Goal: Task Accomplishment & Management: Complete application form

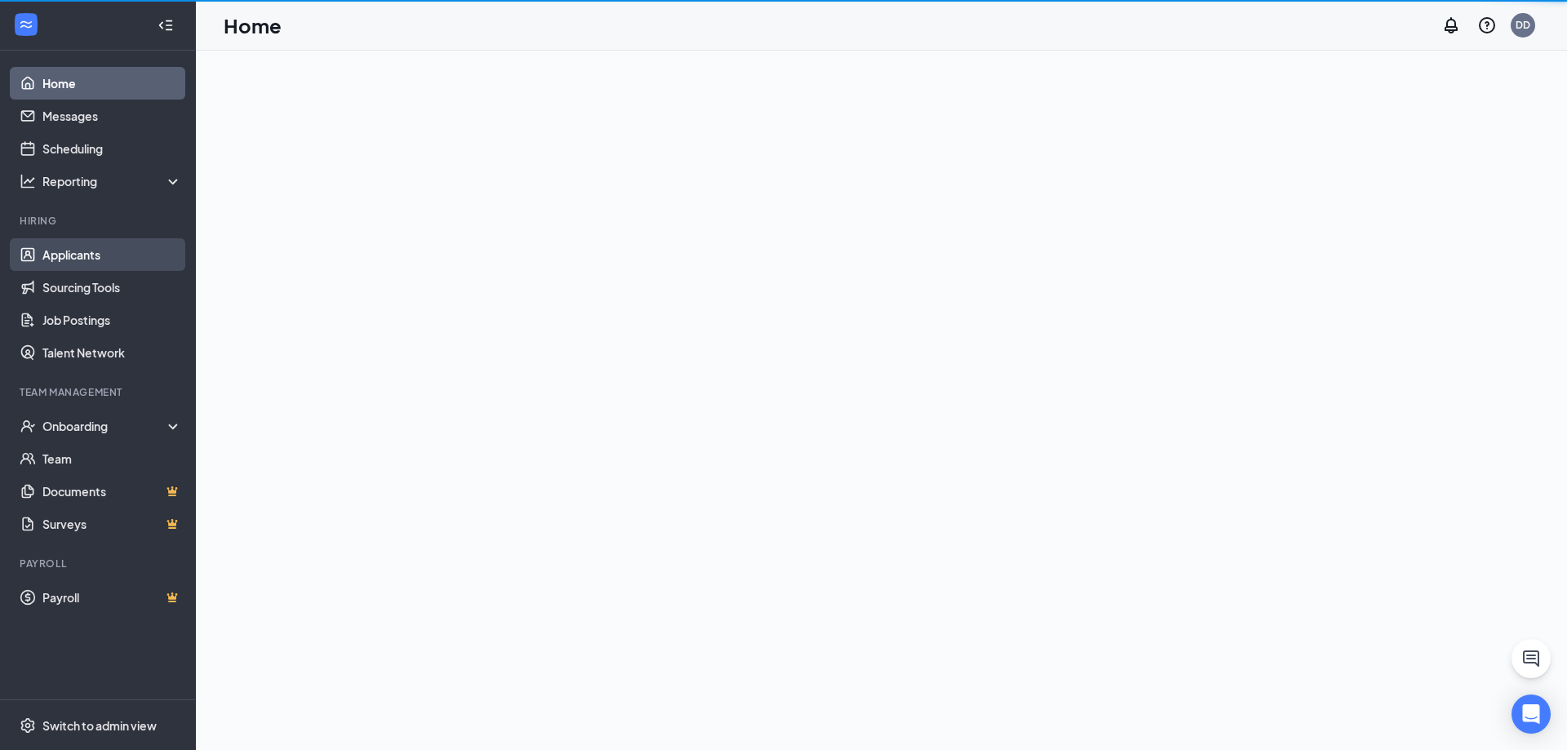
click at [163, 270] on link "Applicants" at bounding box center [112, 254] width 140 height 33
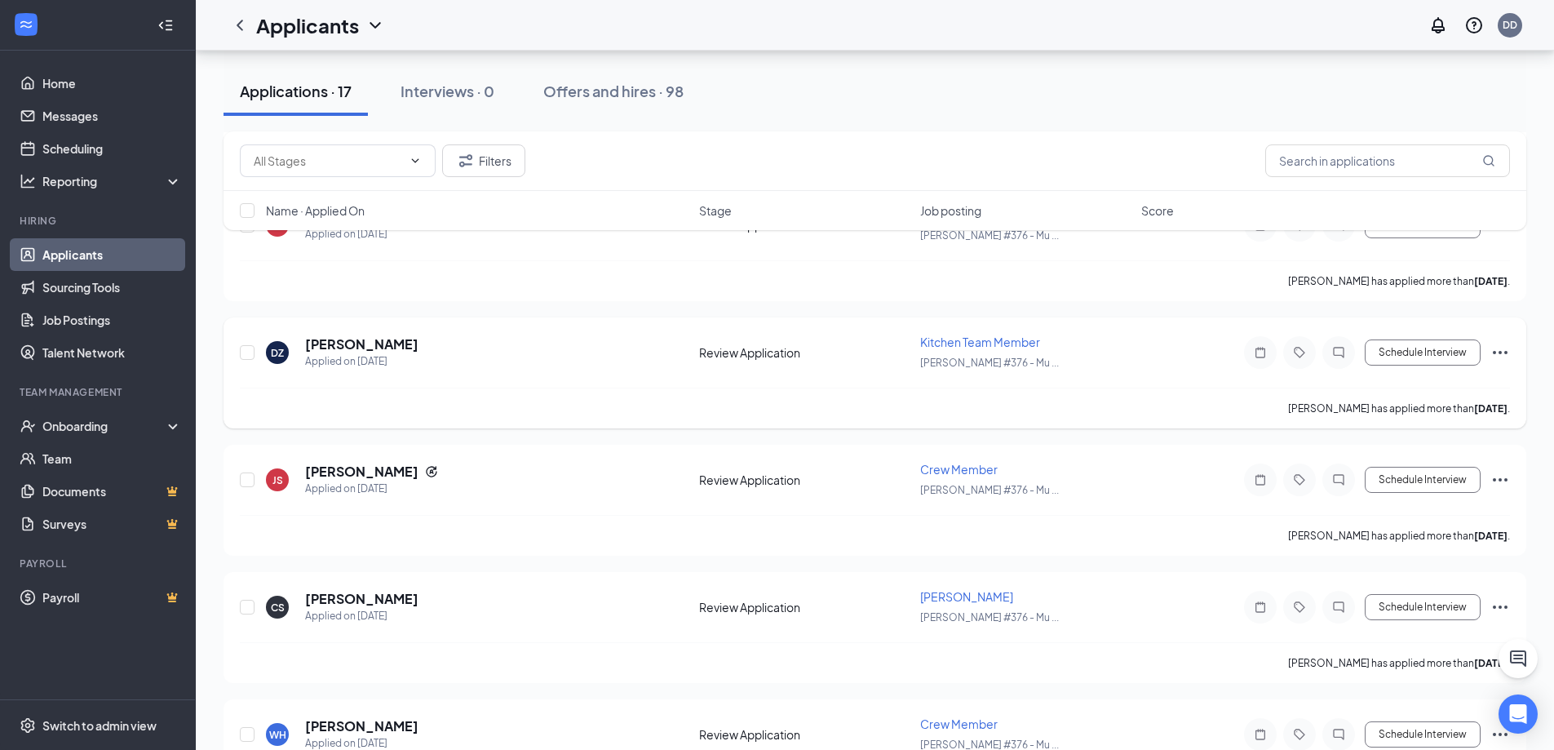
scroll to position [1733, 0]
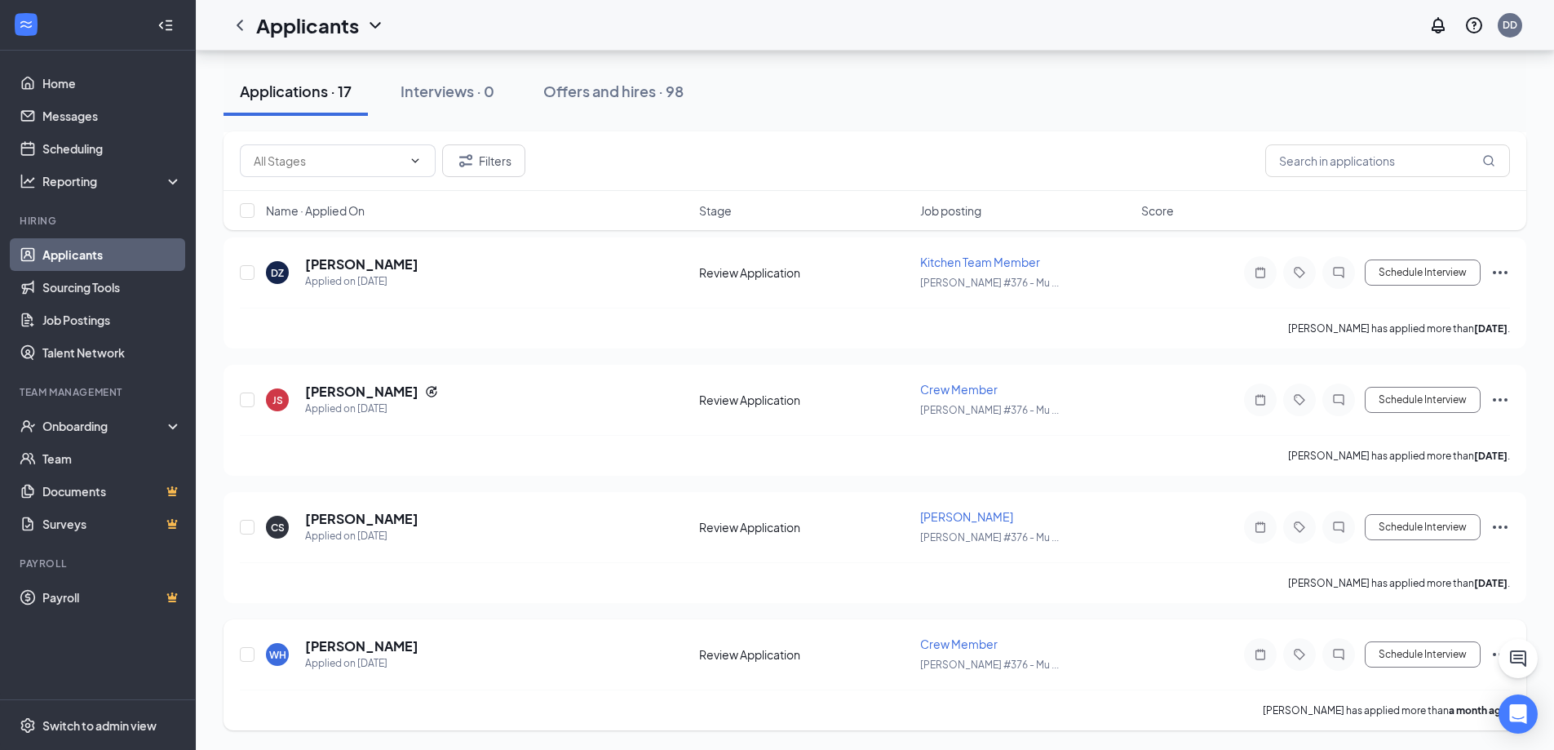
click at [1492, 652] on icon "Ellipses" at bounding box center [1501, 655] width 20 height 20
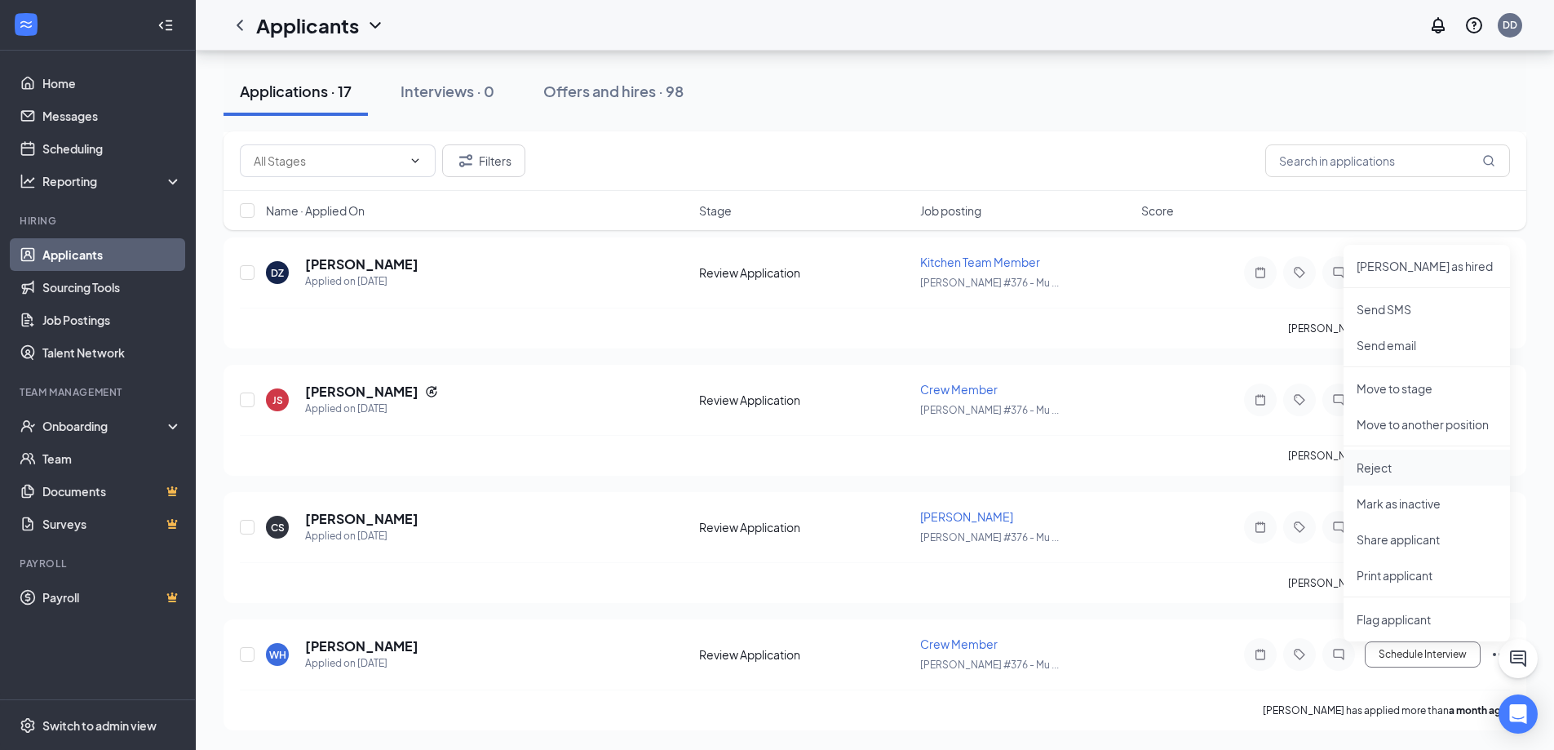
click at [1416, 473] on p "Reject" at bounding box center [1427, 467] width 140 height 16
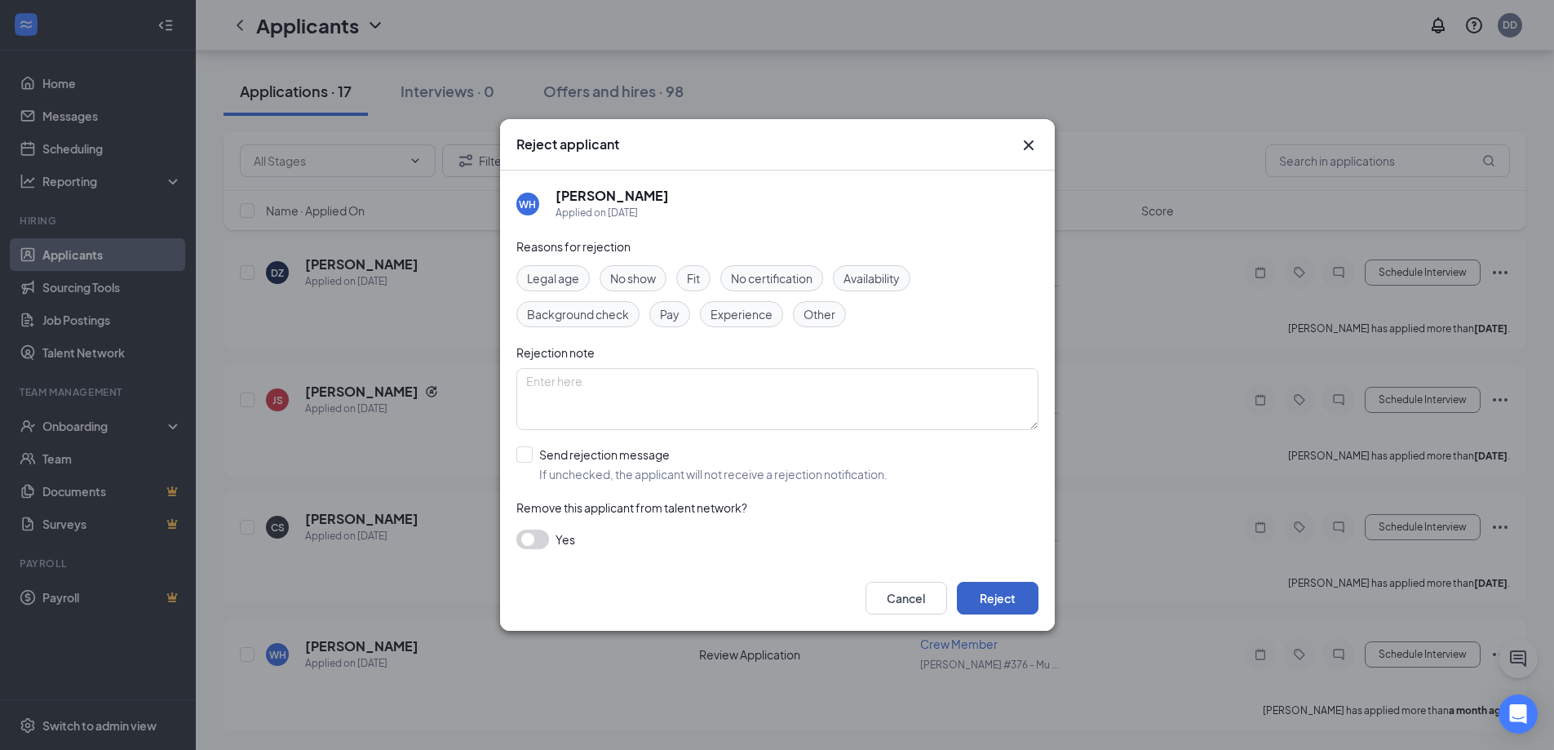
click at [1004, 600] on button "Reject" at bounding box center [998, 598] width 82 height 33
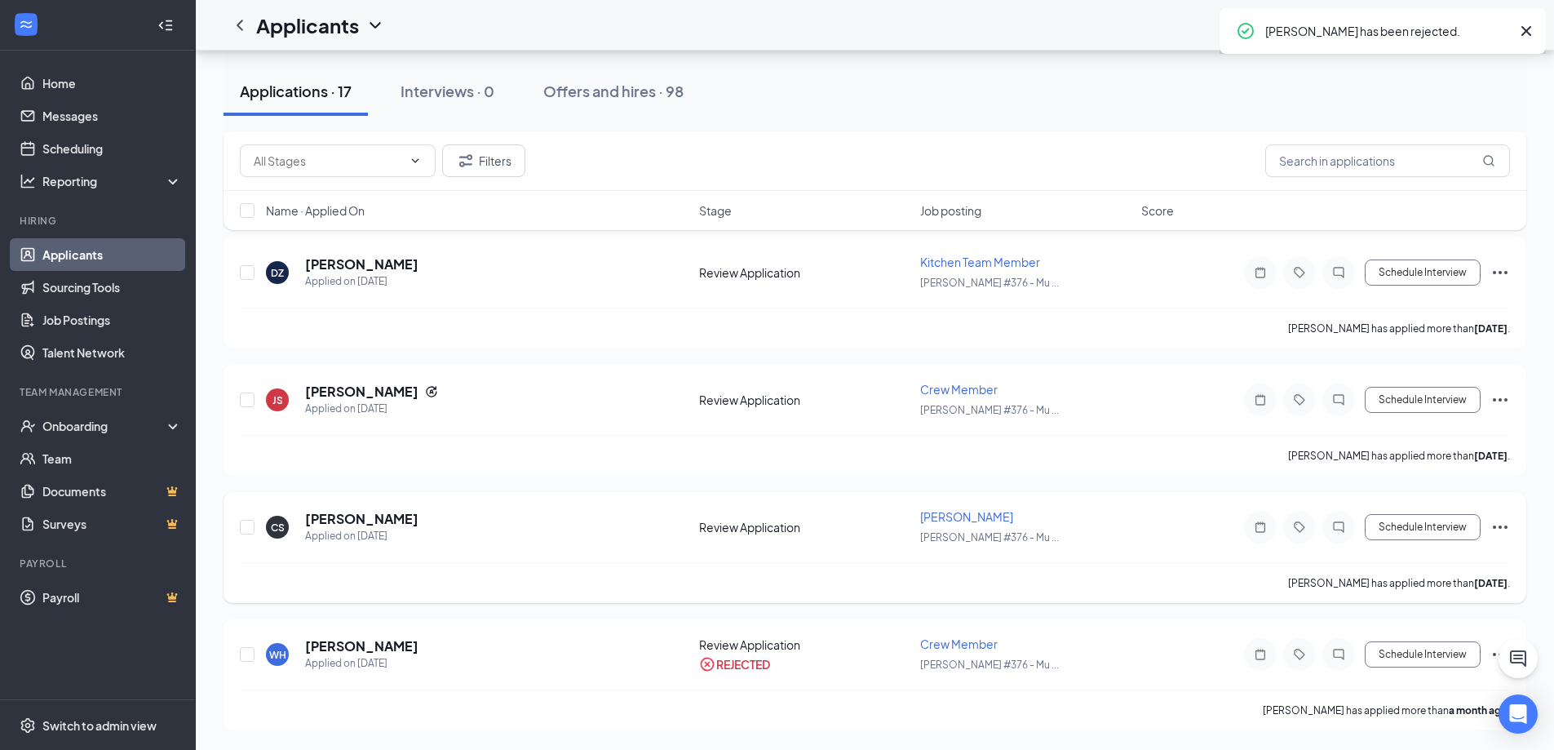
click at [1499, 532] on icon "Ellipses" at bounding box center [1501, 527] width 20 height 20
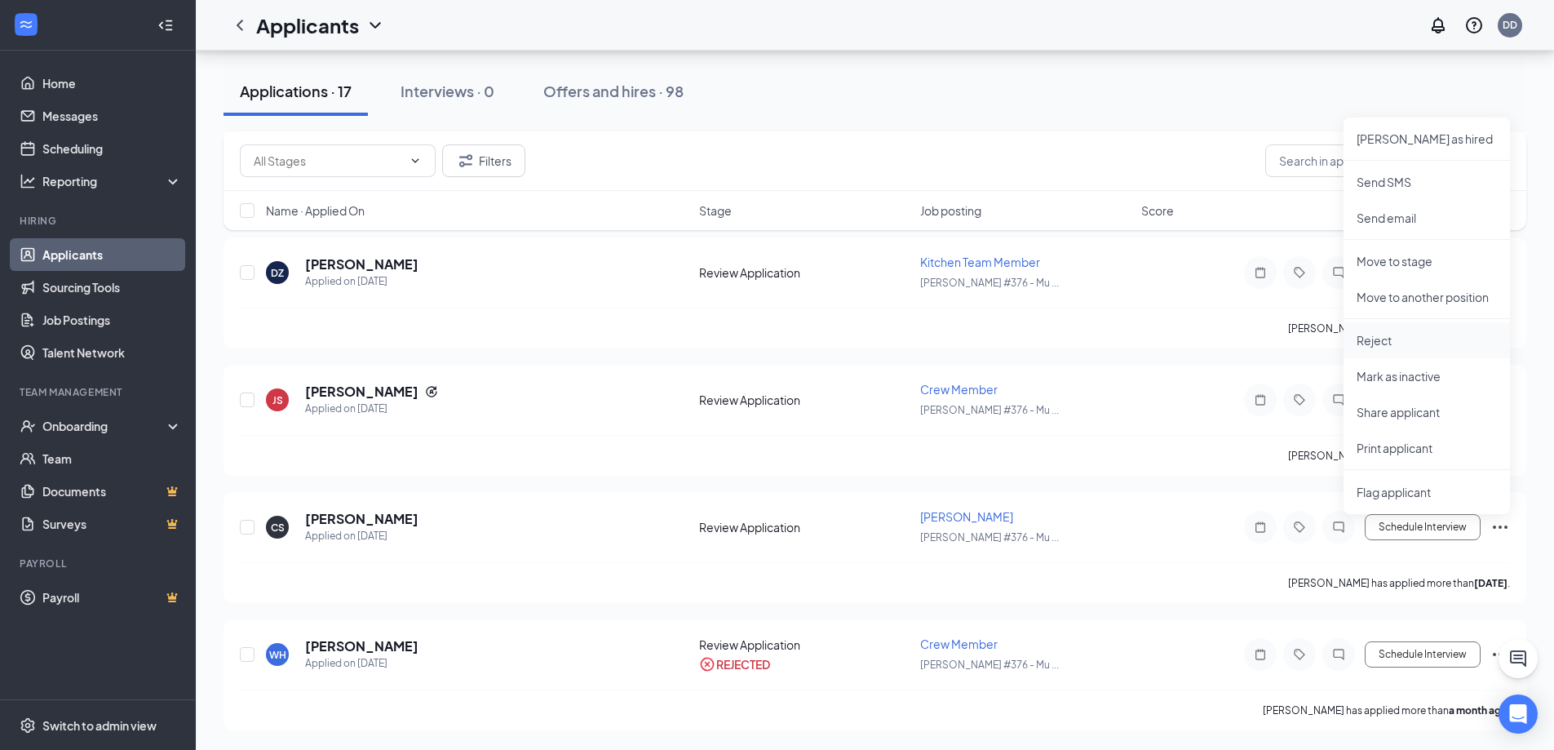
click at [1410, 345] on p "Reject" at bounding box center [1427, 340] width 140 height 16
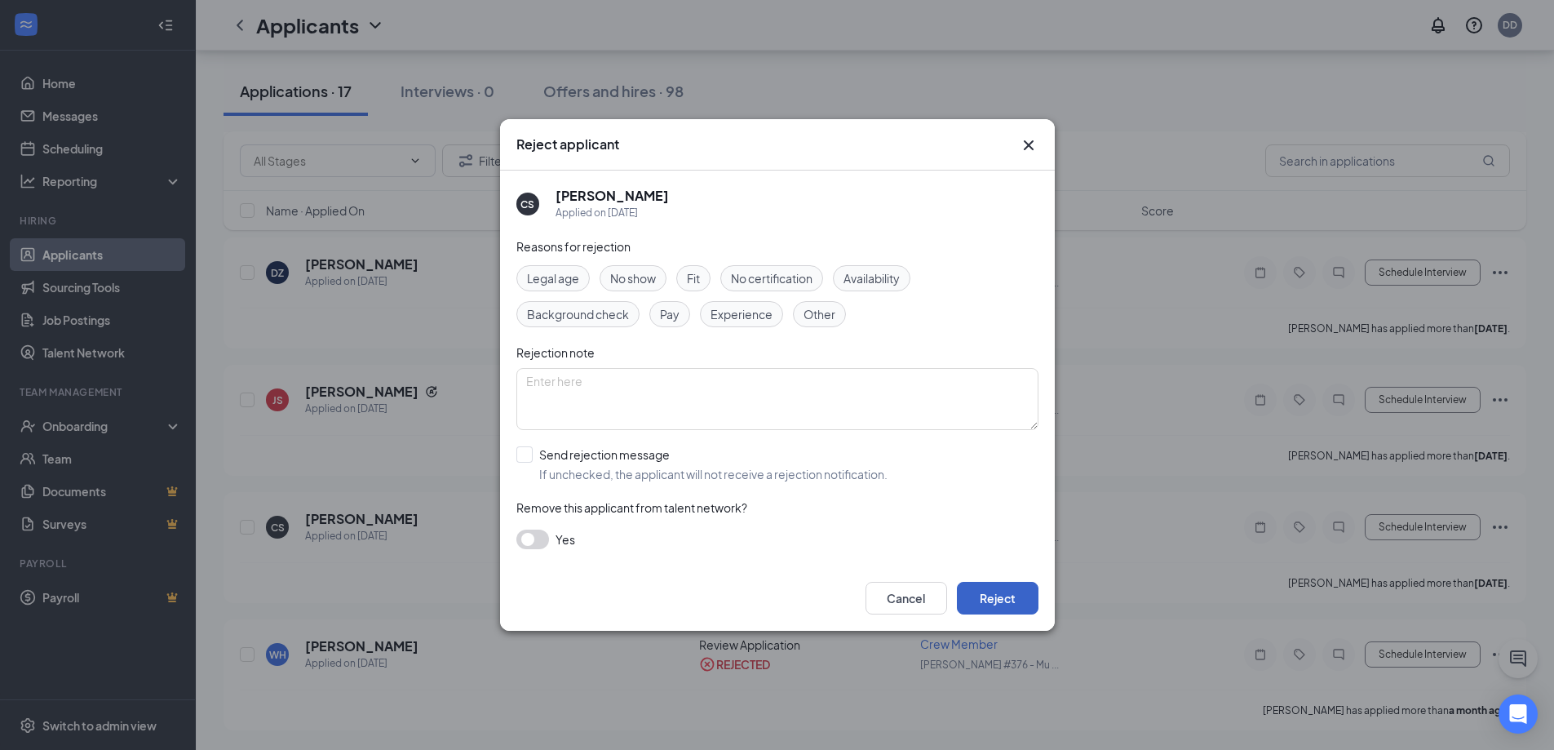
click at [1013, 594] on button "Reject" at bounding box center [998, 598] width 82 height 33
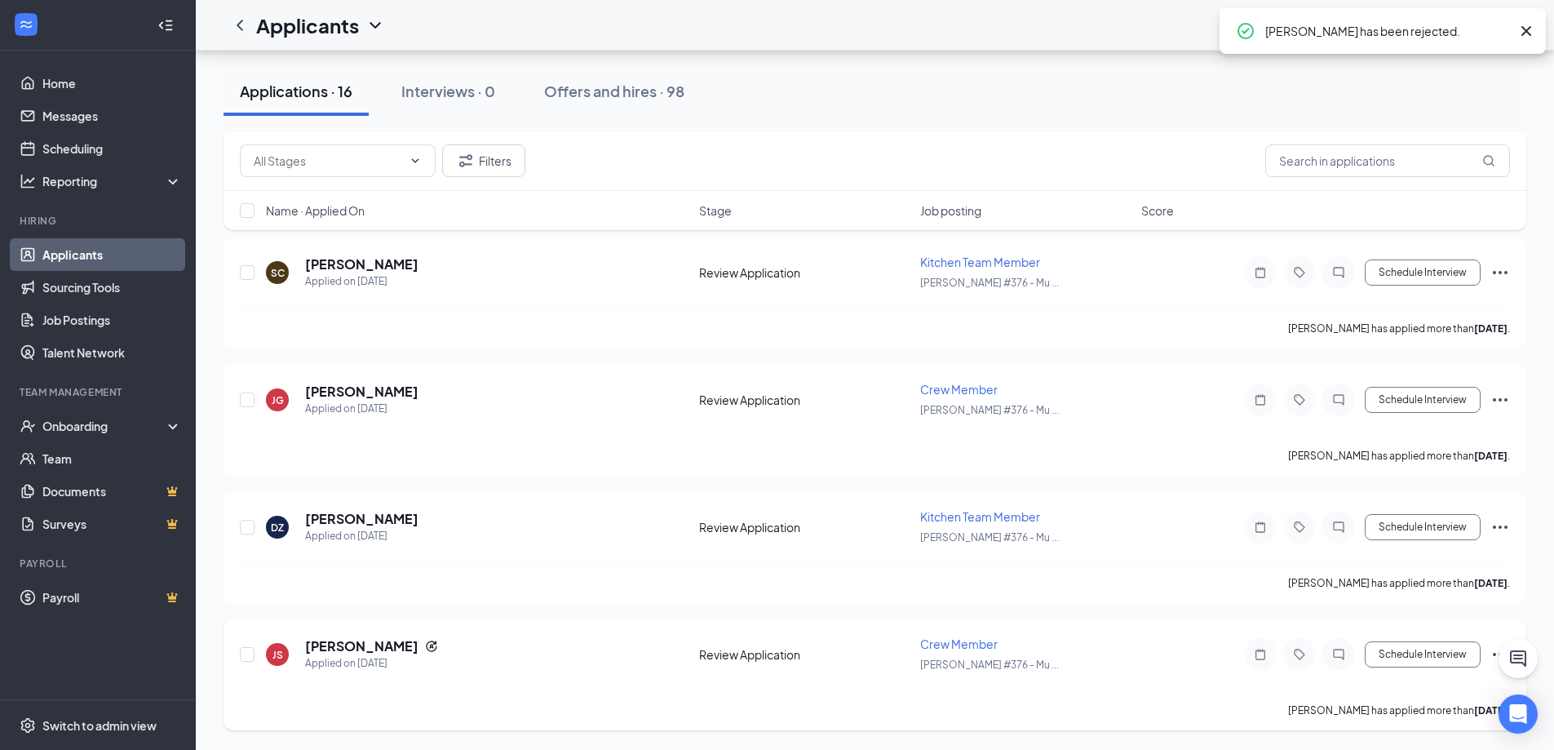
scroll to position [1478, 0]
click at [1508, 528] on icon "Ellipses" at bounding box center [1501, 527] width 20 height 20
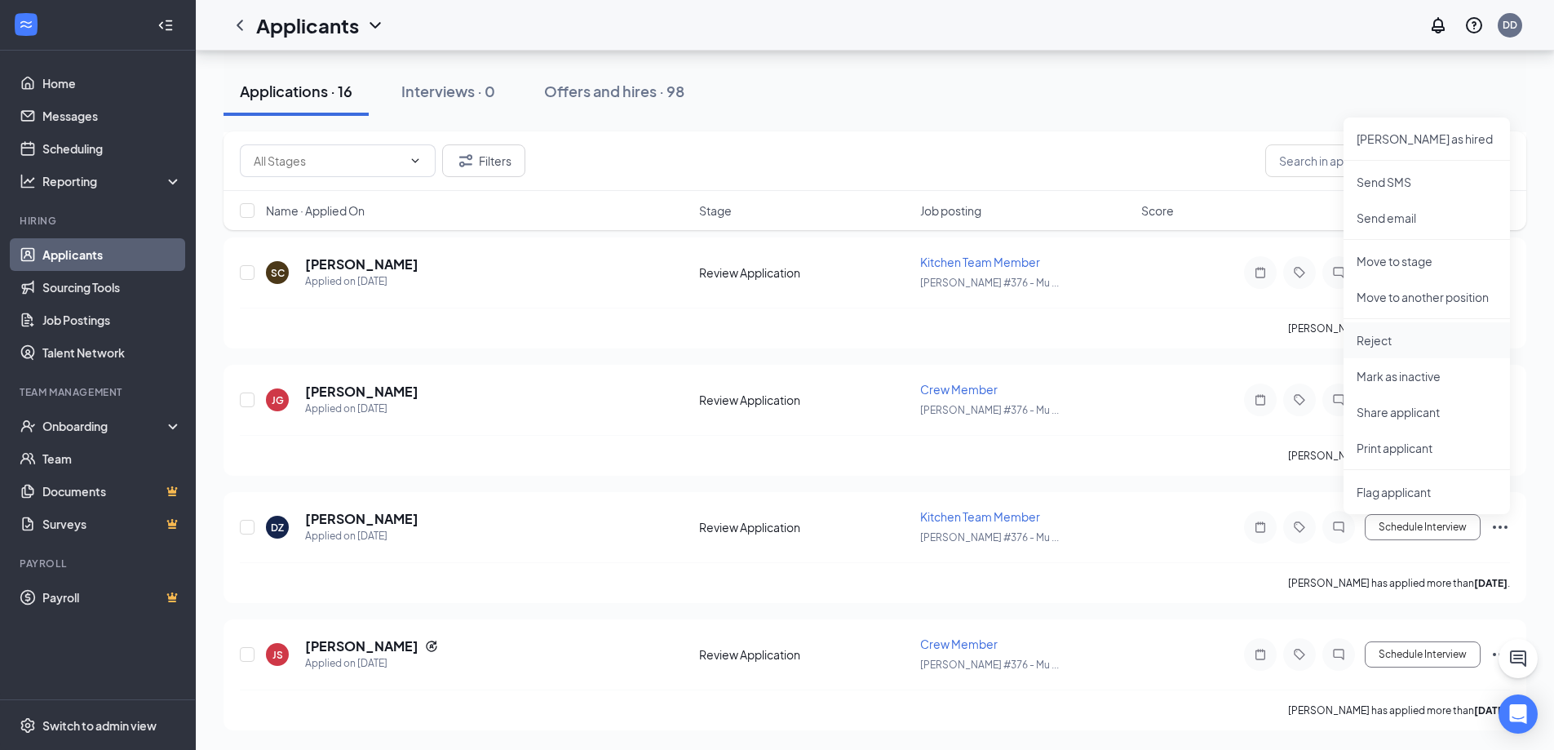
click at [1432, 341] on p "Reject" at bounding box center [1427, 340] width 140 height 16
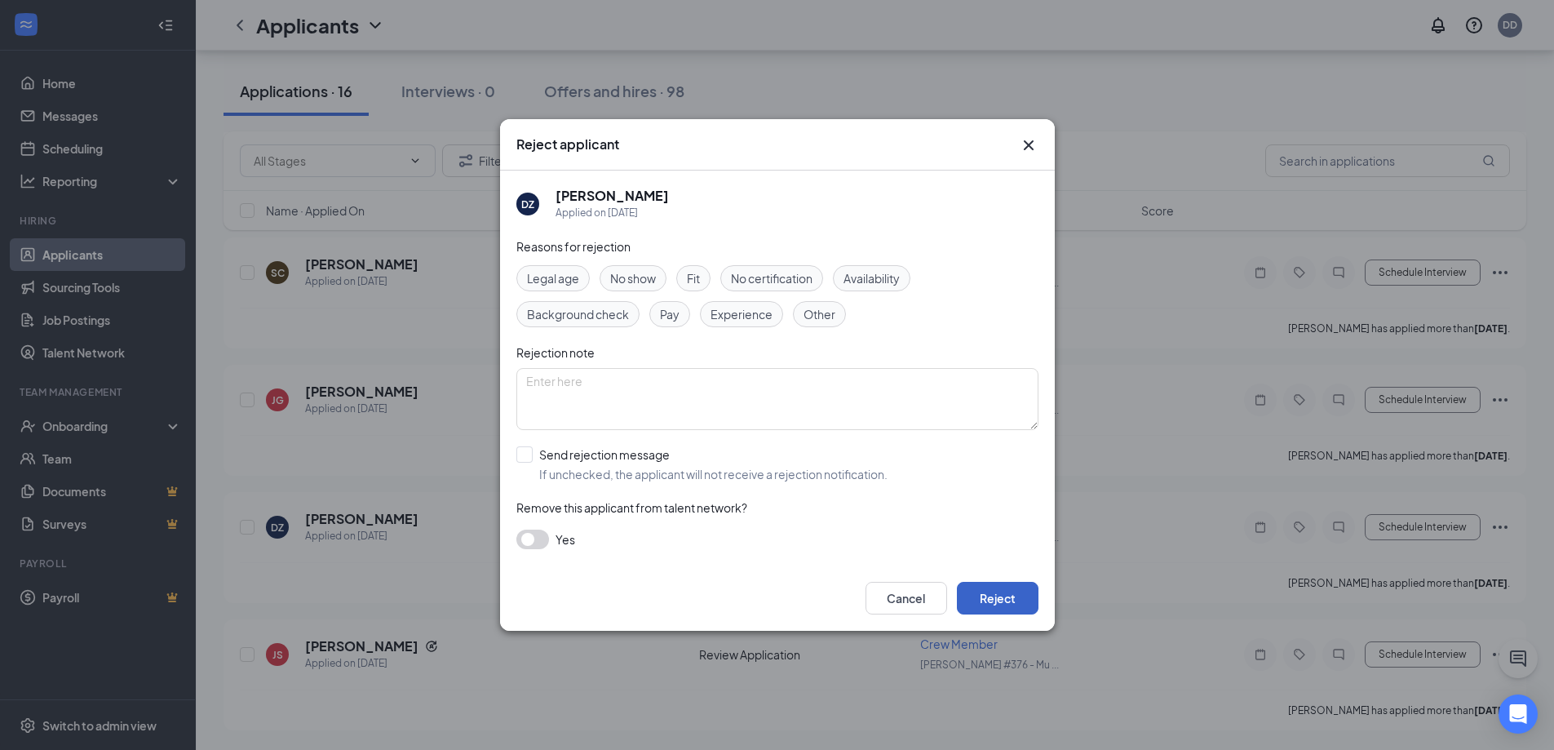
click at [1005, 588] on button "Reject" at bounding box center [998, 598] width 82 height 33
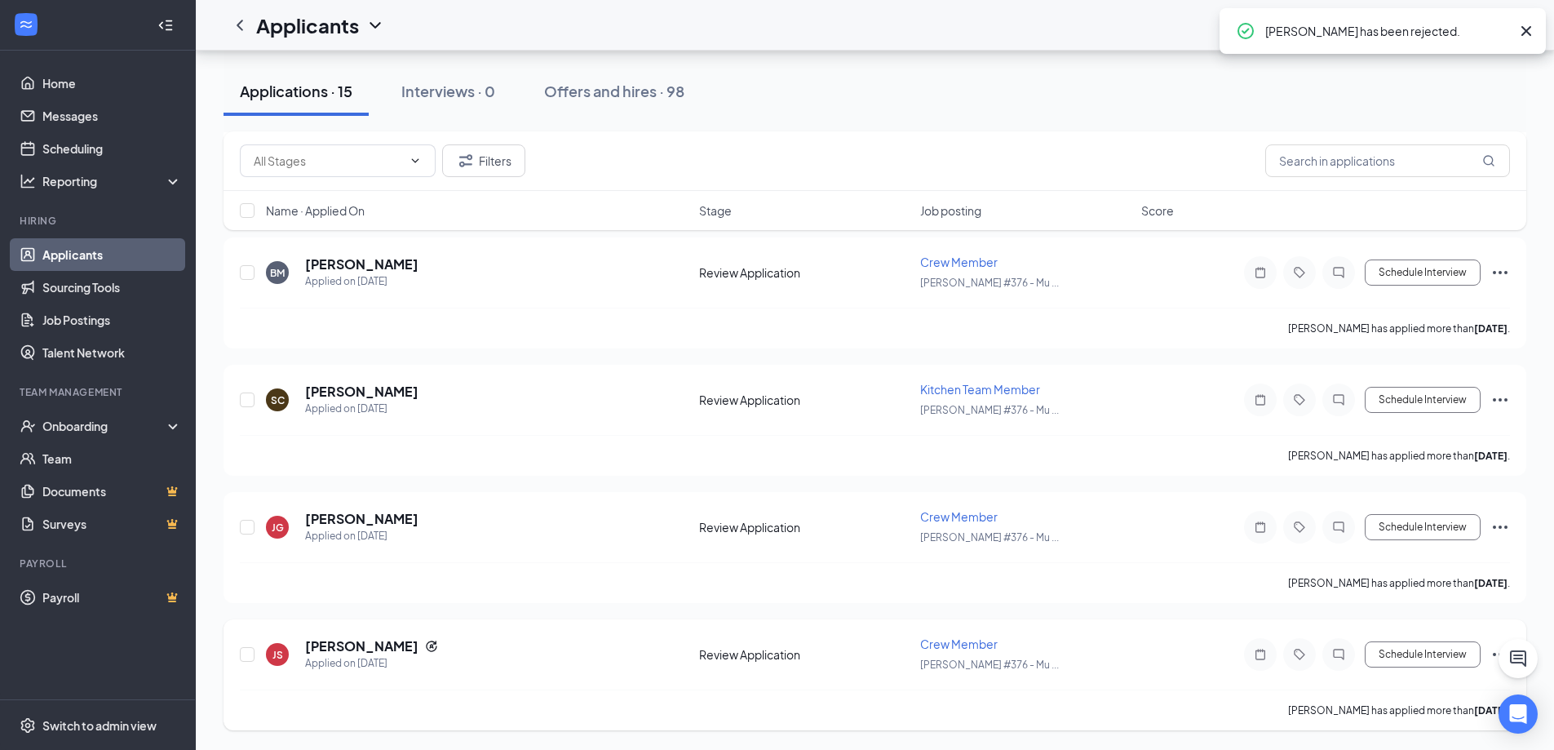
scroll to position [1351, 0]
click at [1494, 655] on icon "Ellipses" at bounding box center [1500, 654] width 15 height 3
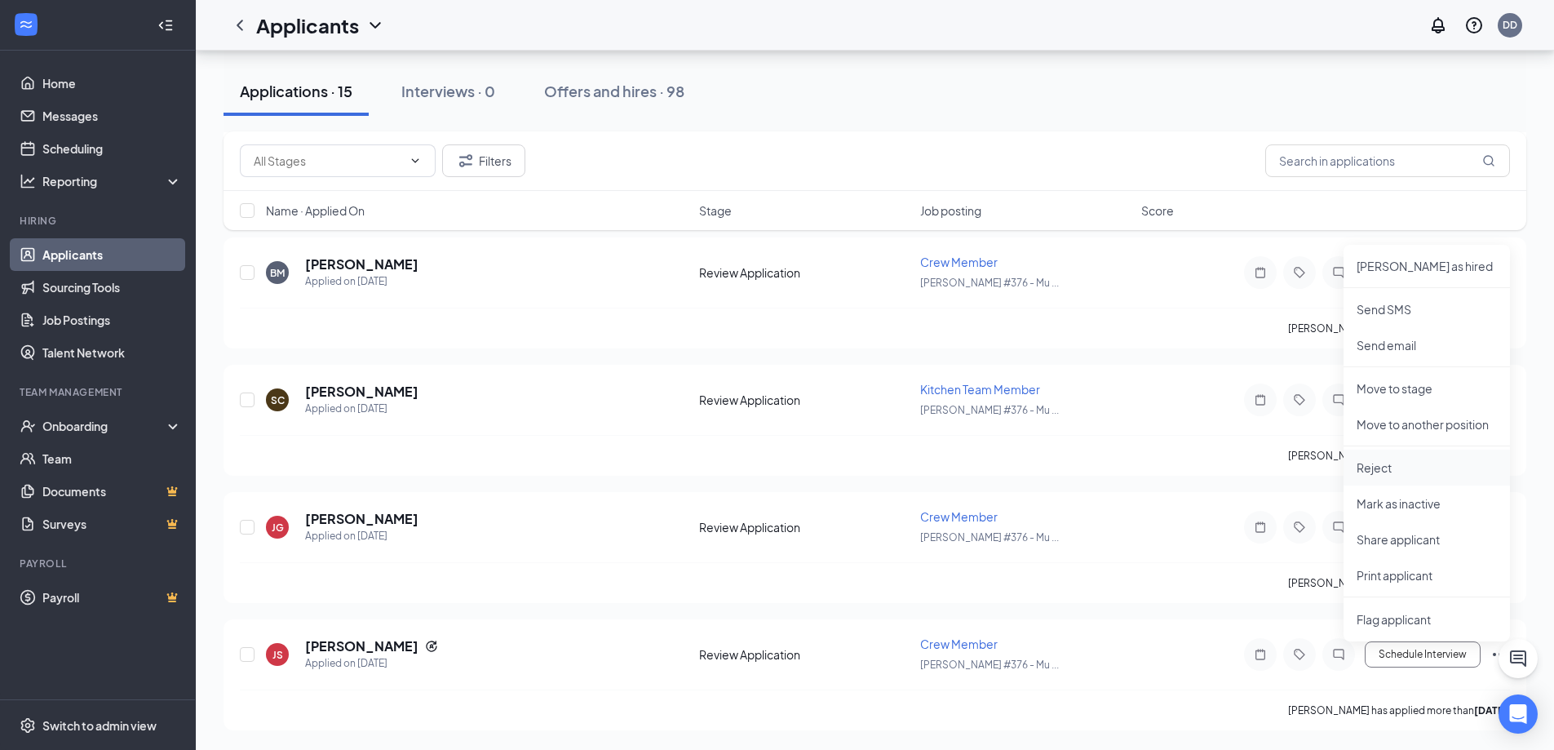
click at [1399, 468] on p "Reject" at bounding box center [1427, 467] width 140 height 16
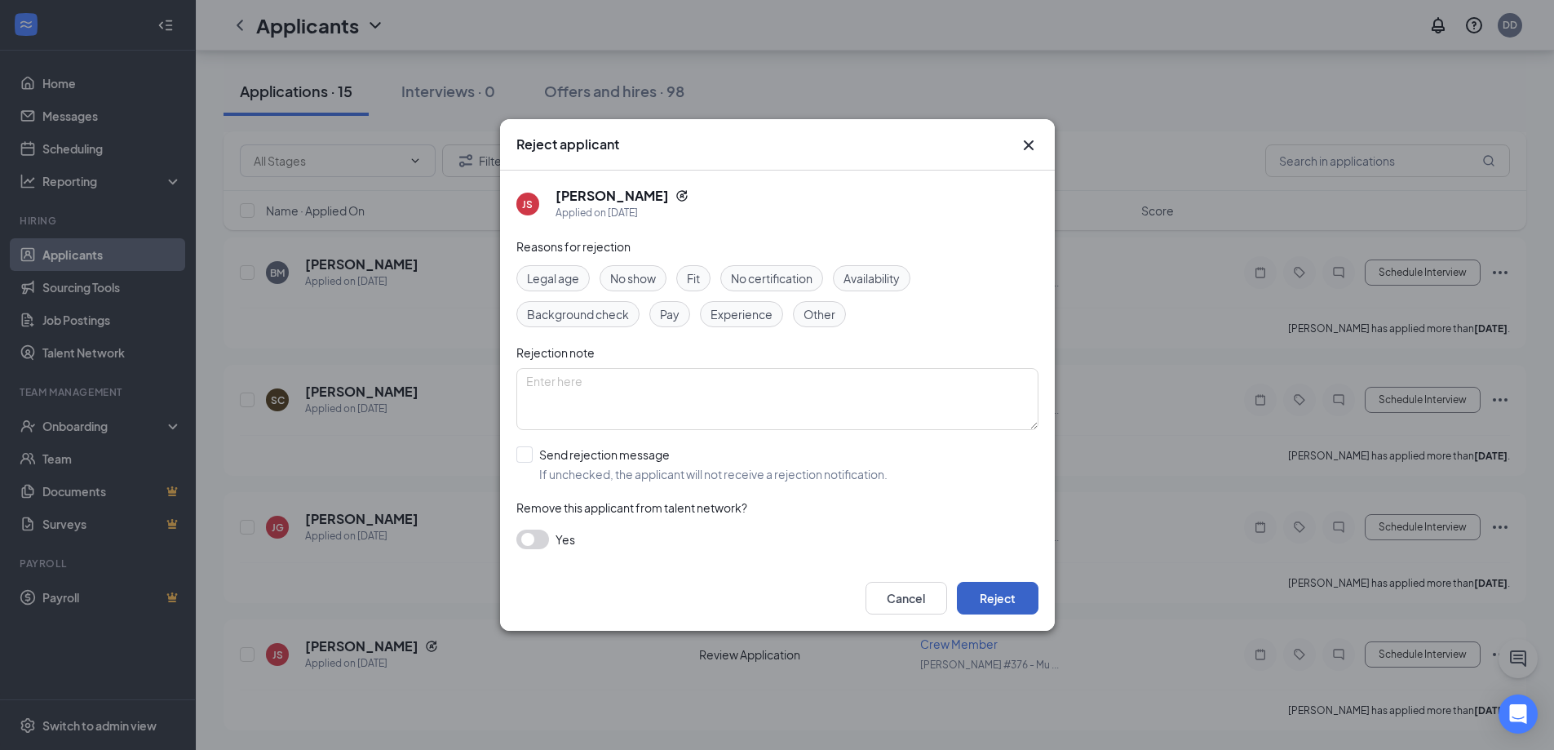
click at [1032, 599] on button "Reject" at bounding box center [998, 598] width 82 height 33
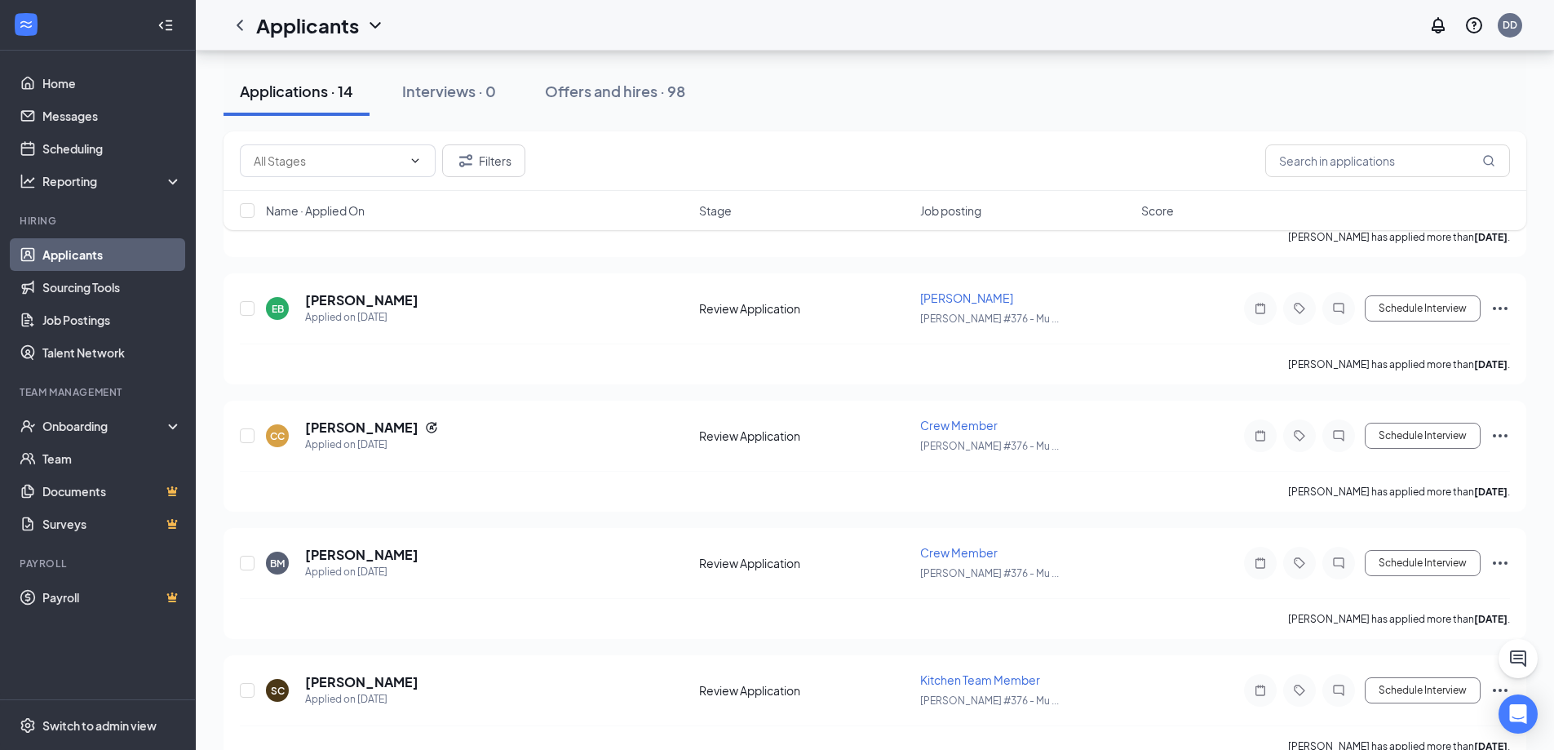
scroll to position [1224, 0]
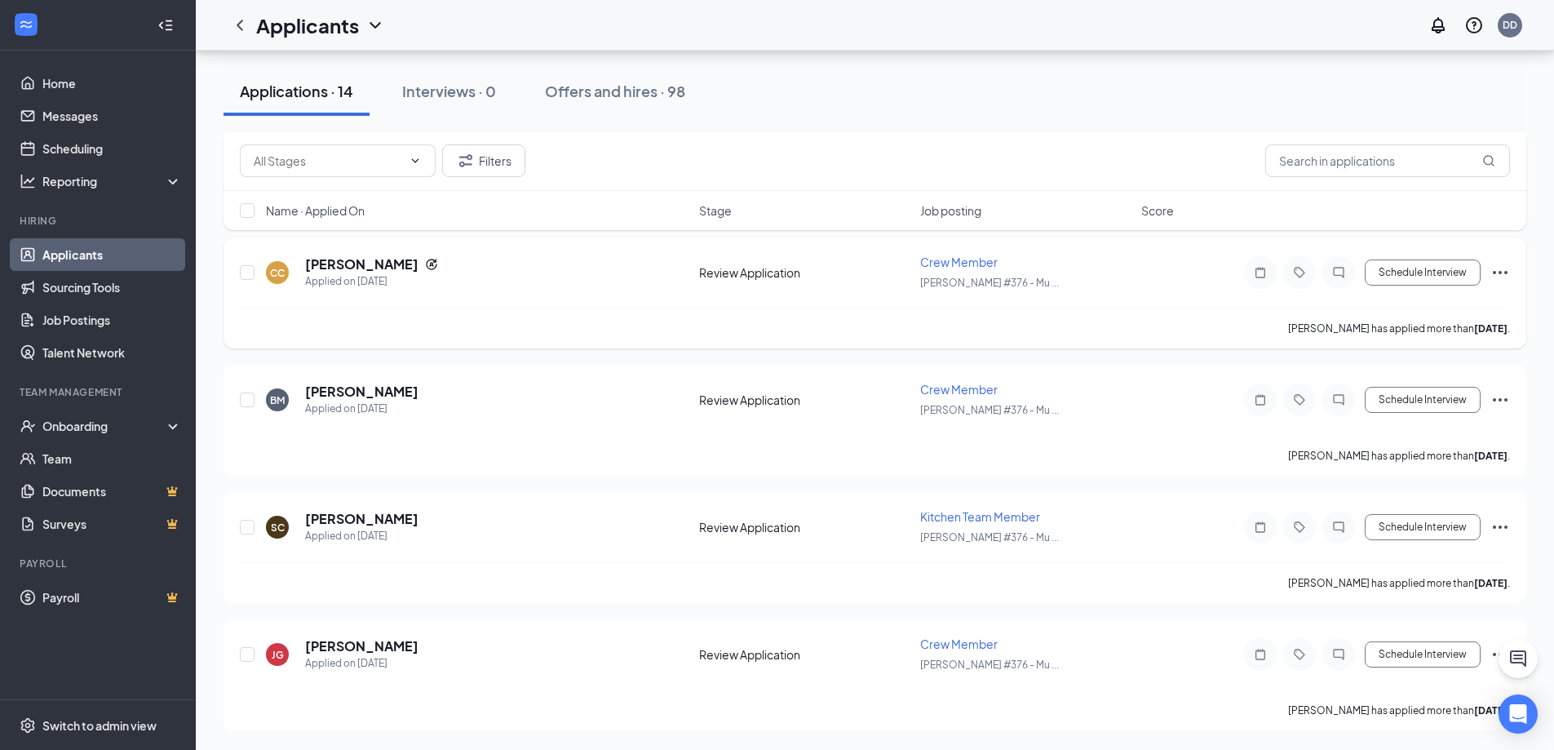
click at [1496, 278] on icon "Ellipses" at bounding box center [1501, 273] width 20 height 20
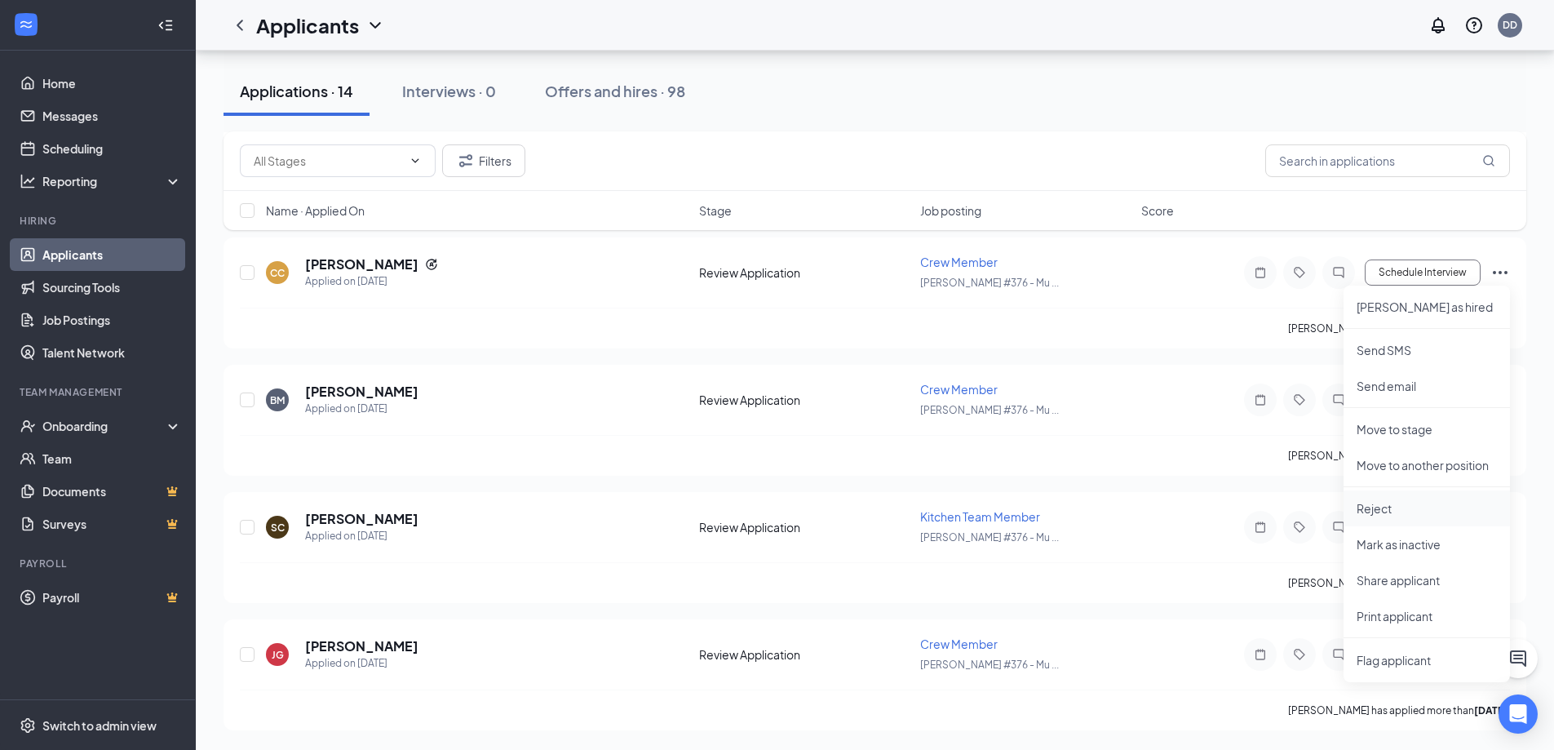
click at [1390, 511] on p "Reject" at bounding box center [1427, 508] width 140 height 16
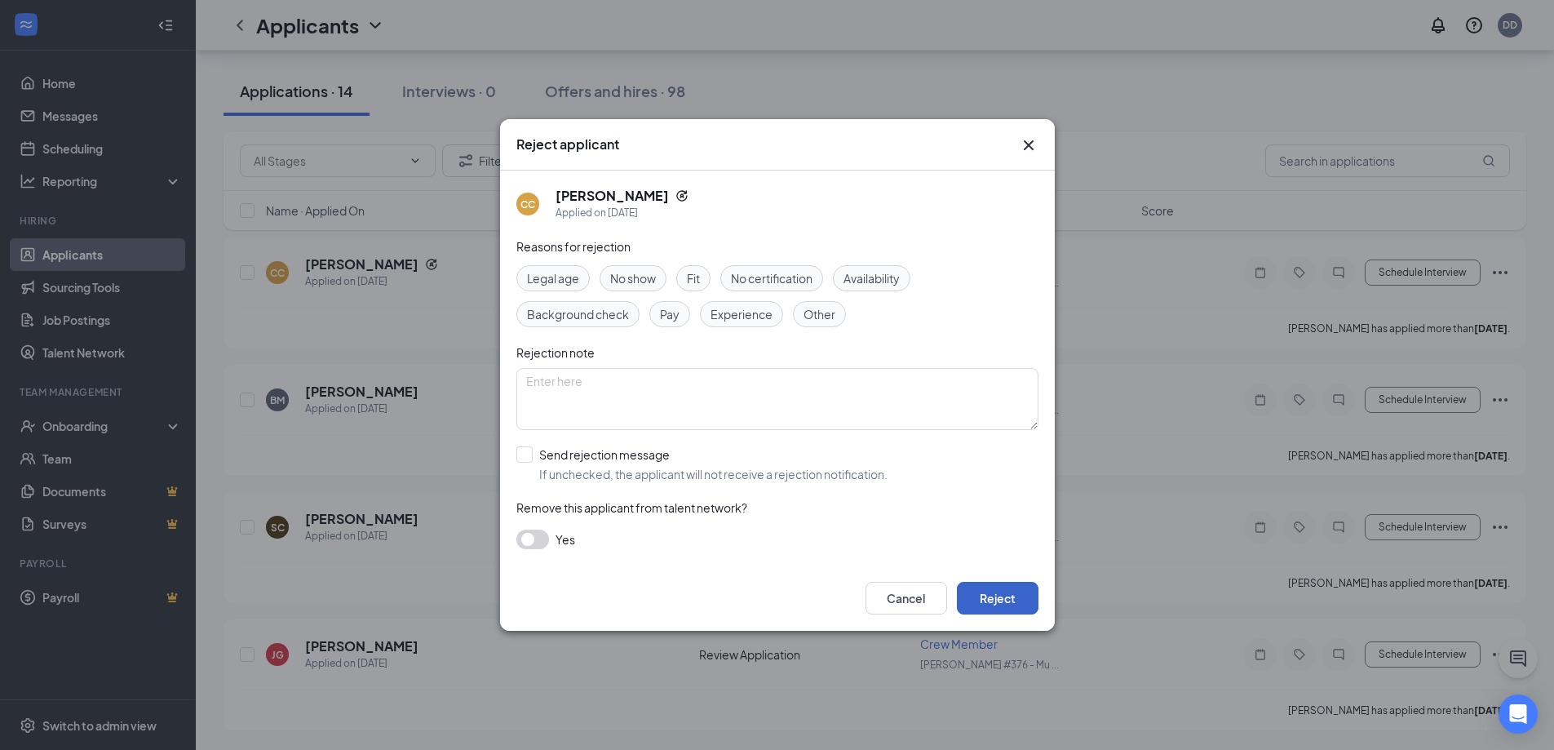
click at [996, 601] on button "Reject" at bounding box center [998, 598] width 82 height 33
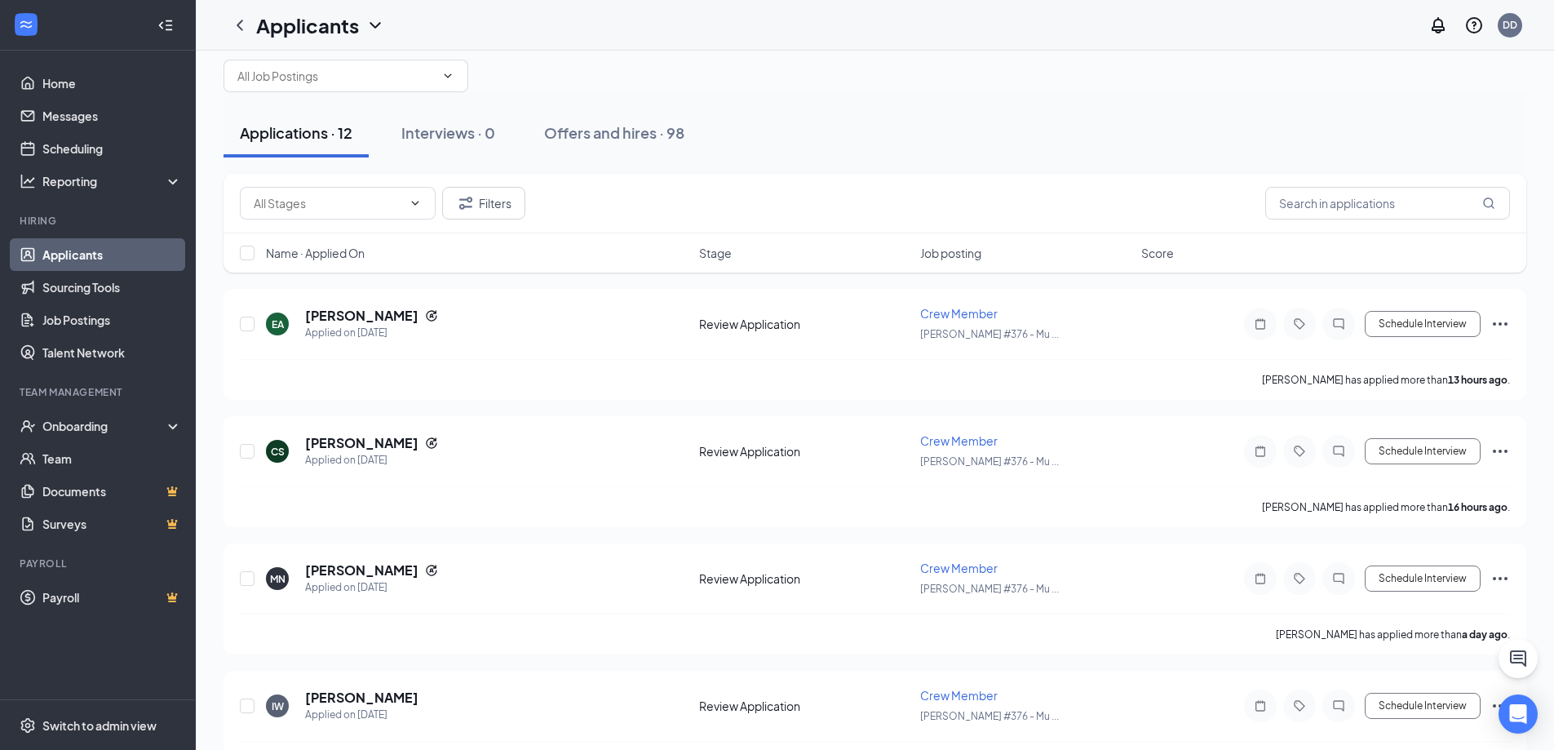
scroll to position [0, 0]
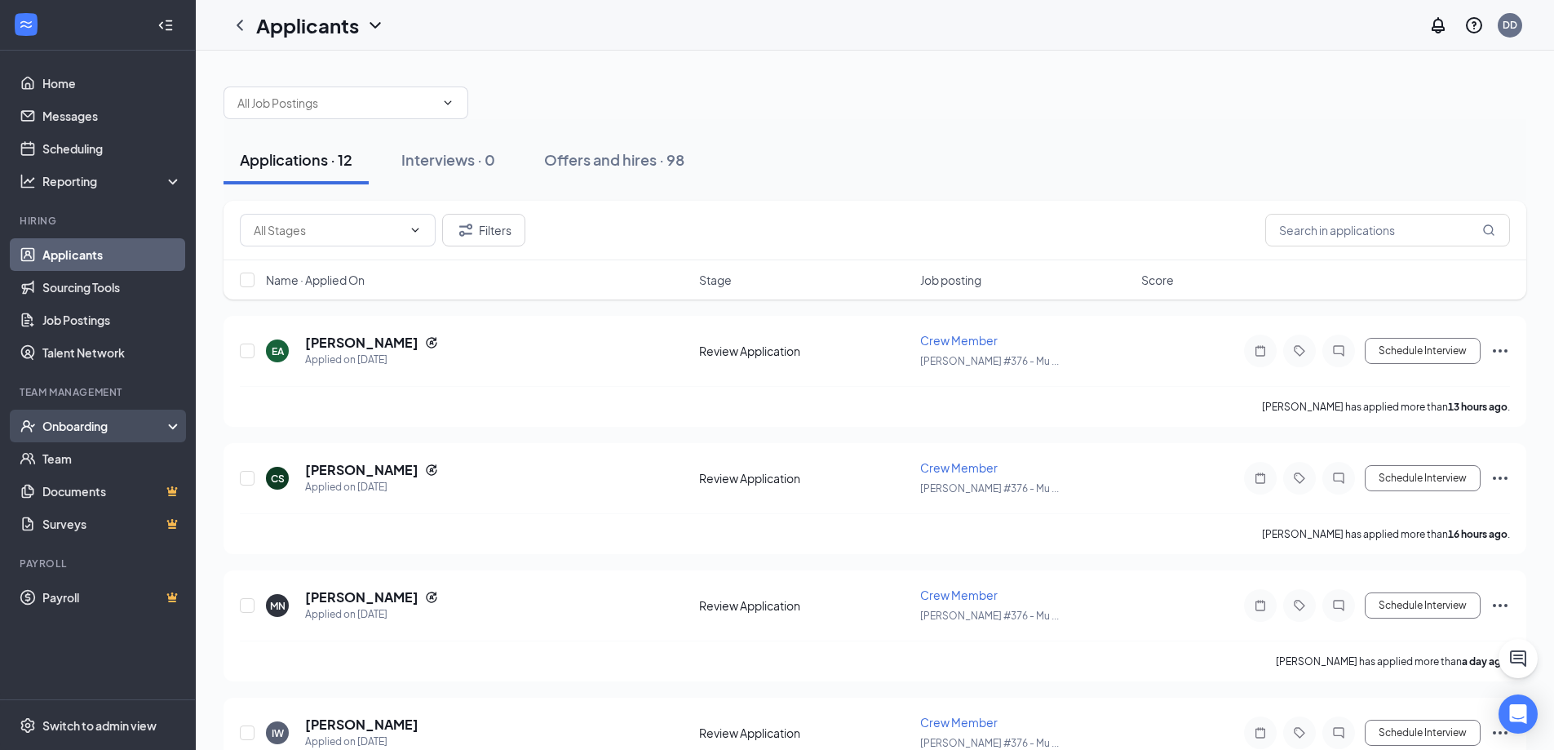
click at [97, 426] on div "Onboarding" at bounding box center [105, 426] width 126 height 16
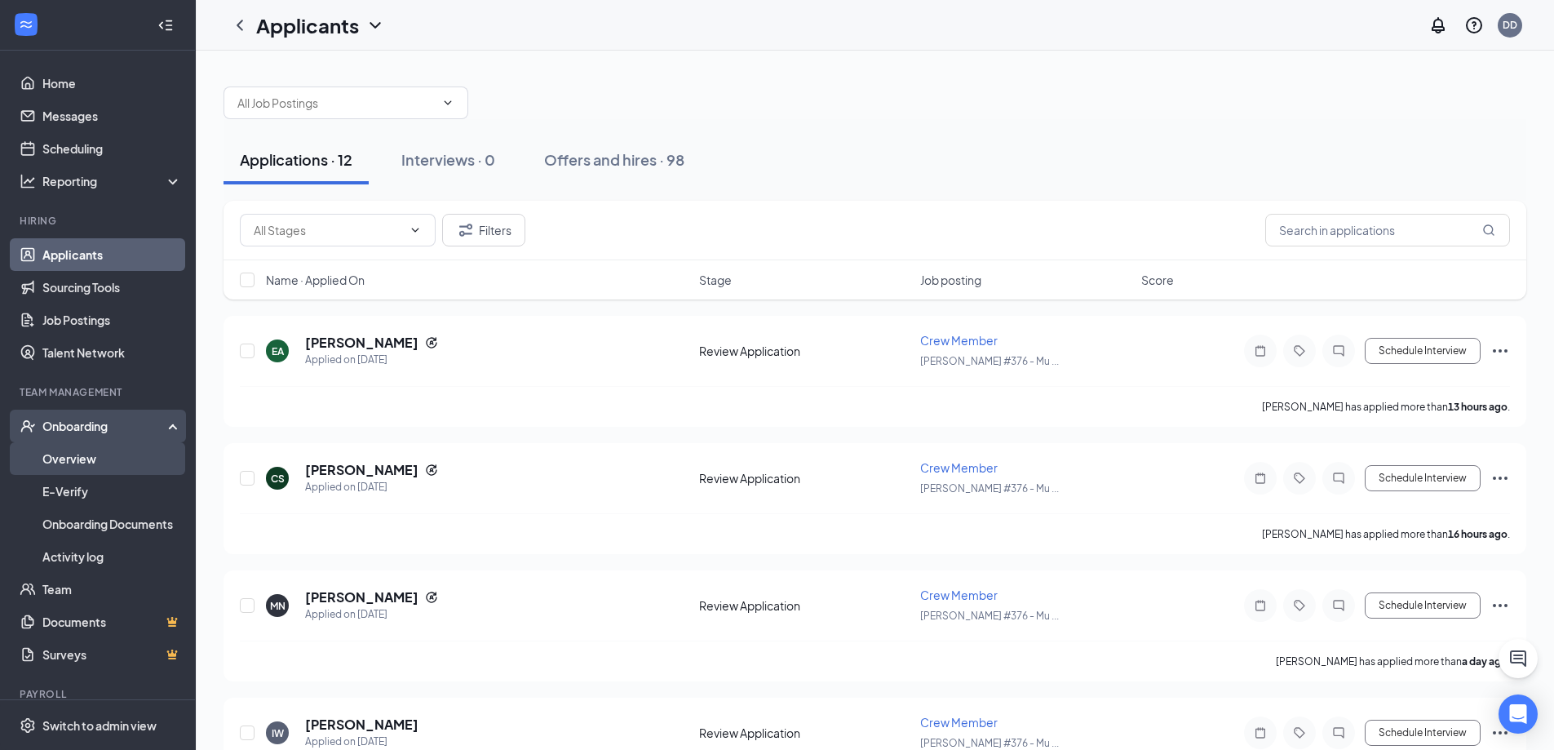
click at [96, 459] on link "Overview" at bounding box center [112, 458] width 140 height 33
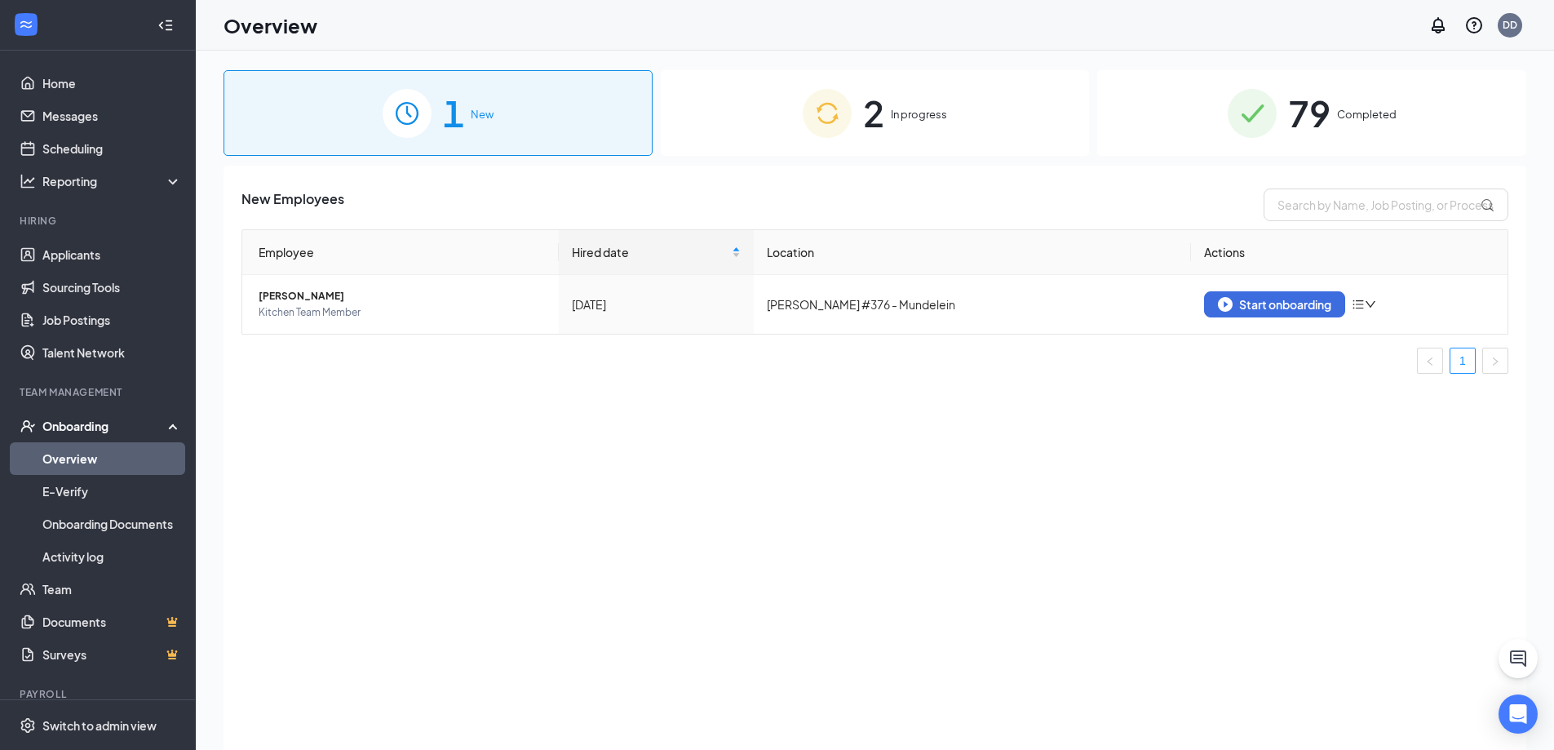
click at [849, 122] on img at bounding box center [827, 113] width 49 height 49
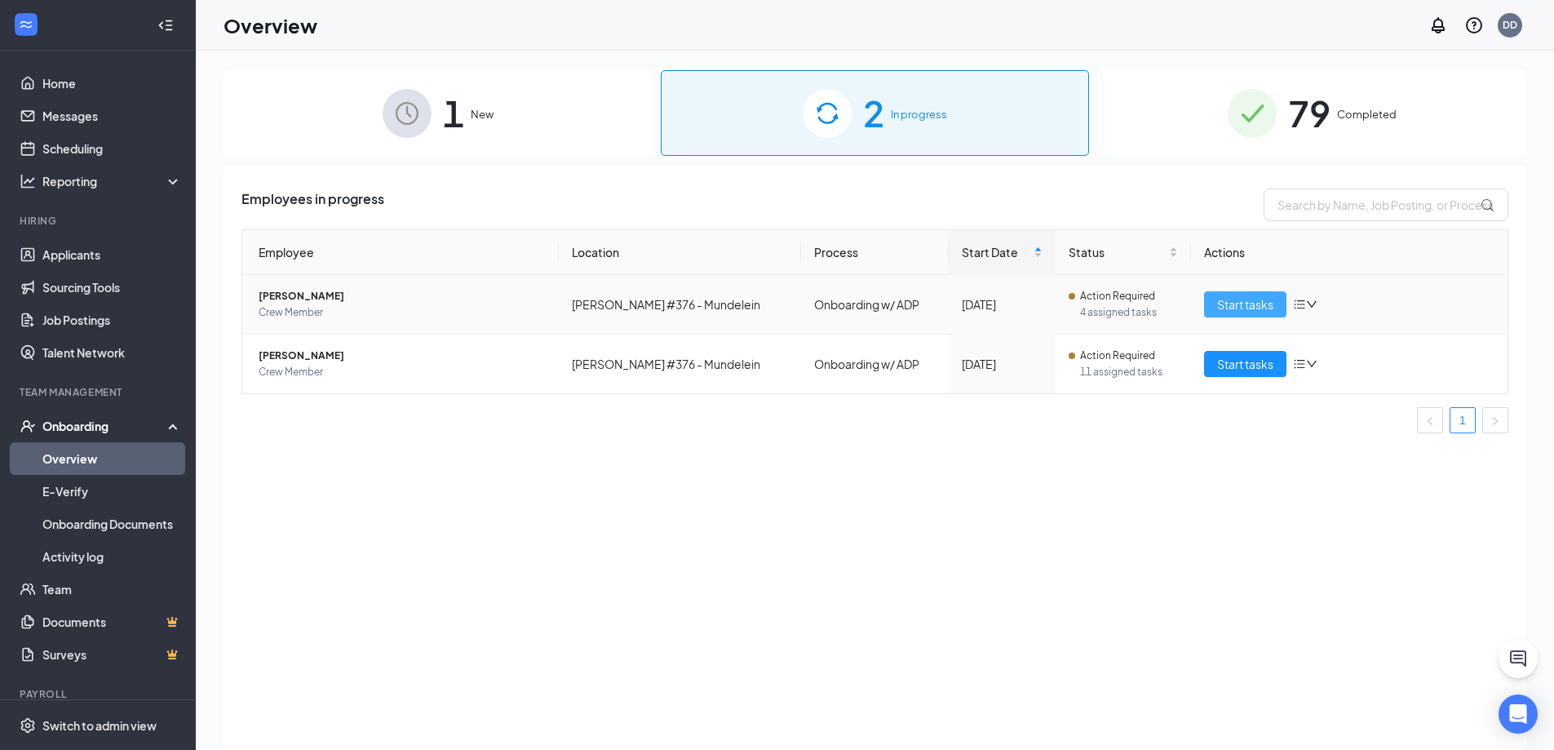
click at [1205, 313] on button "Start tasks" at bounding box center [1245, 304] width 82 height 26
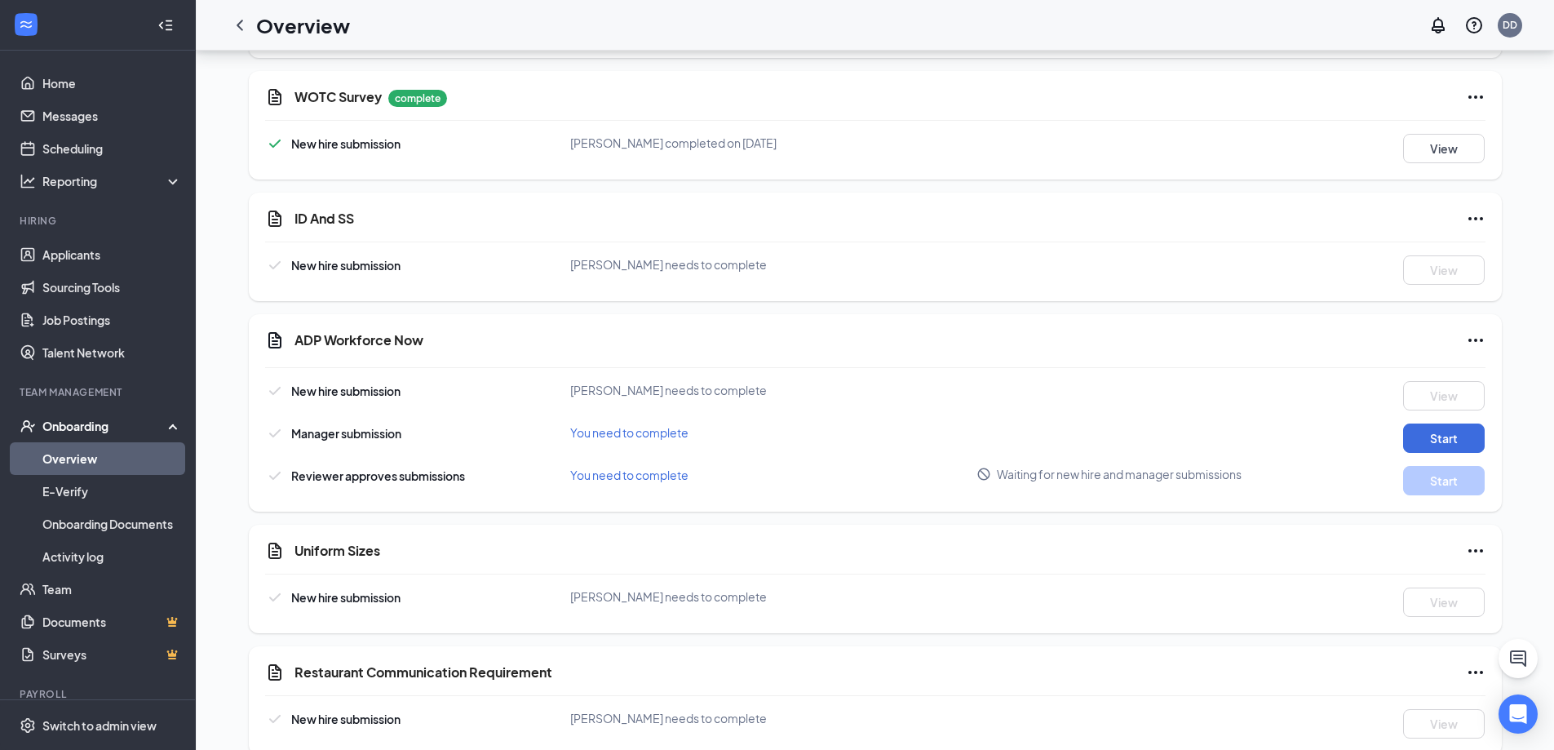
scroll to position [1971, 0]
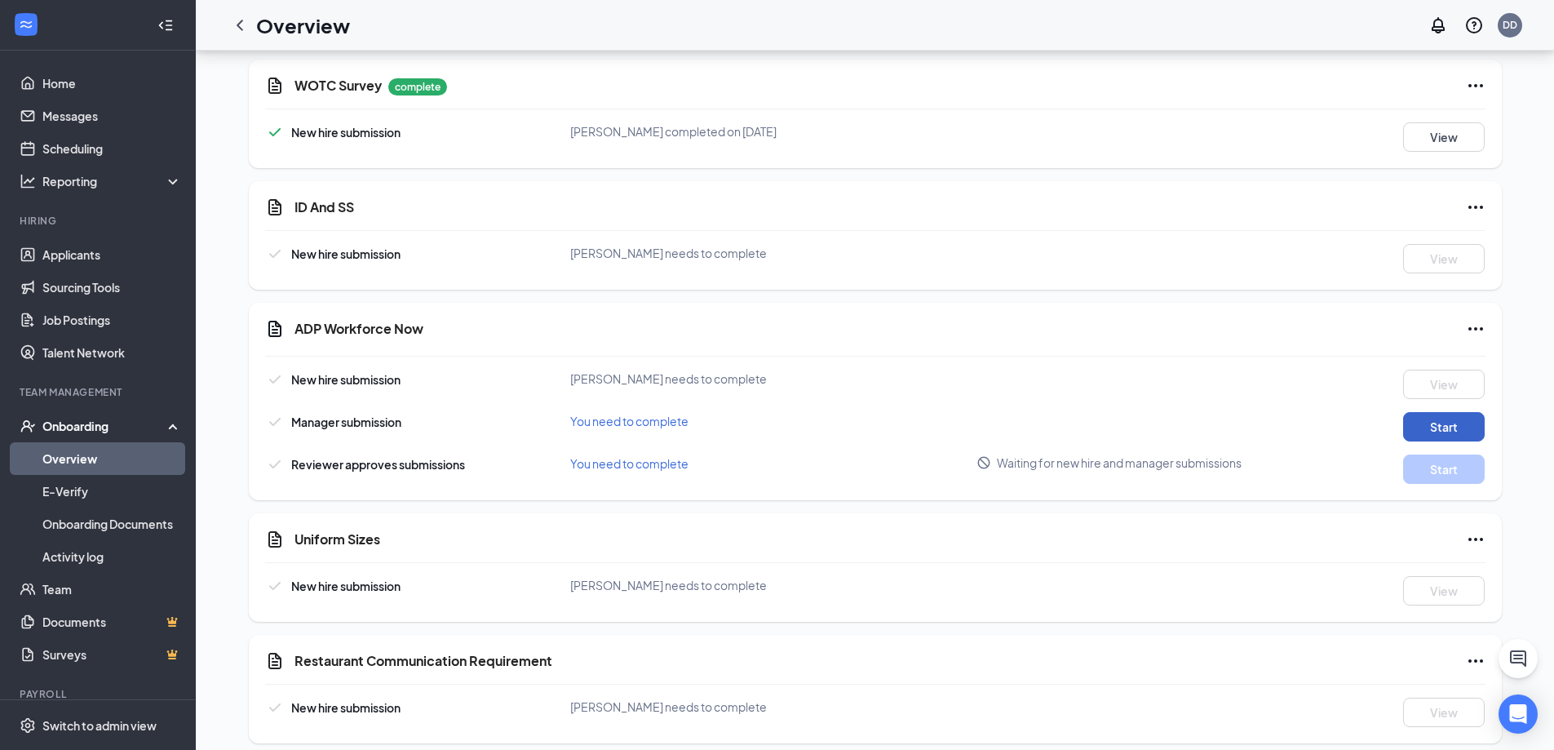
click at [1448, 422] on button "Start" at bounding box center [1444, 426] width 82 height 29
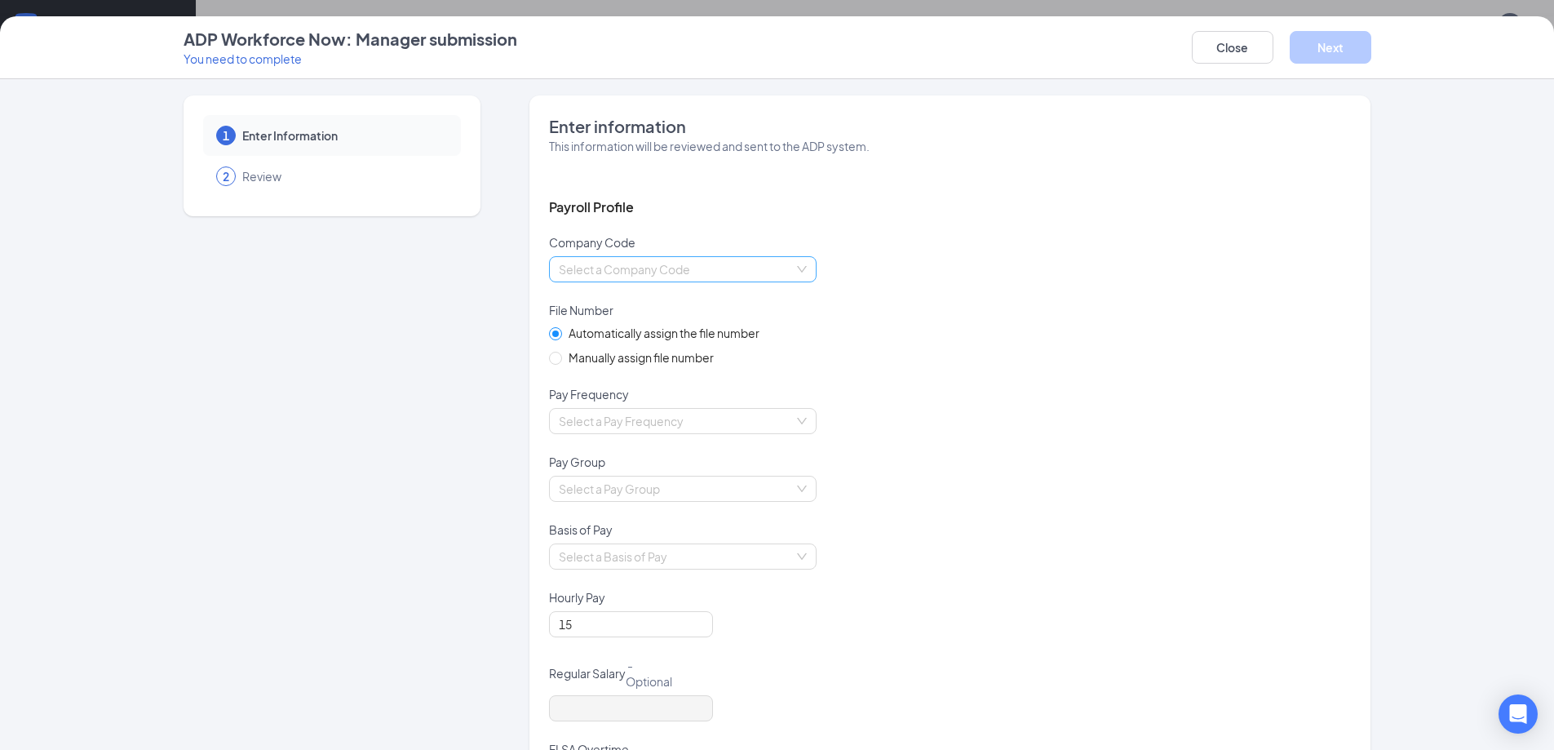
click at [801, 270] on div "Select a Company Code" at bounding box center [683, 269] width 268 height 26
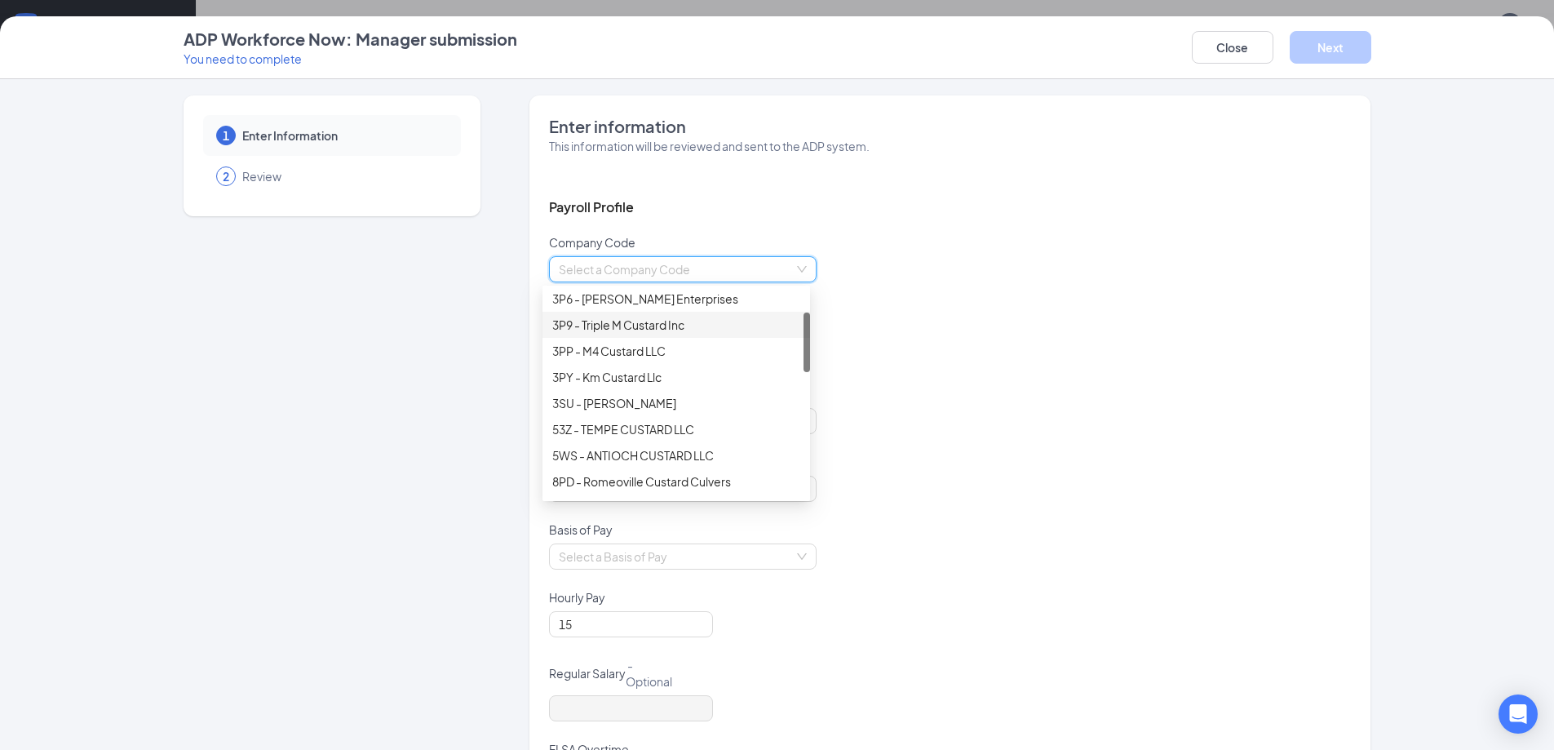
scroll to position [0, 0]
click at [716, 435] on div "3PP - M4 Custard LLC" at bounding box center [676, 432] width 248 height 18
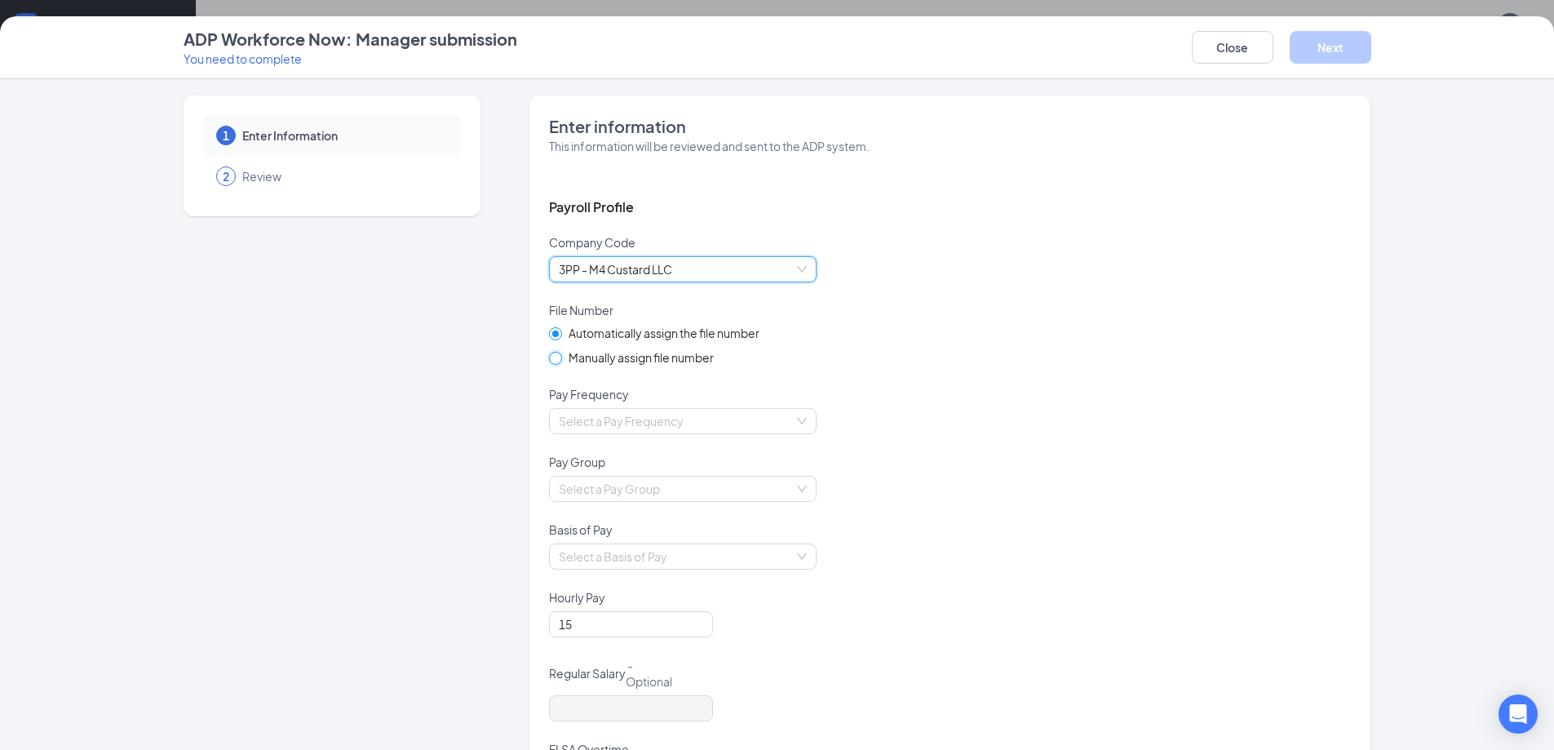
click at [549, 357] on input "Manually assign file number" at bounding box center [554, 357] width 11 height 11
radio input "true"
radio input "false"
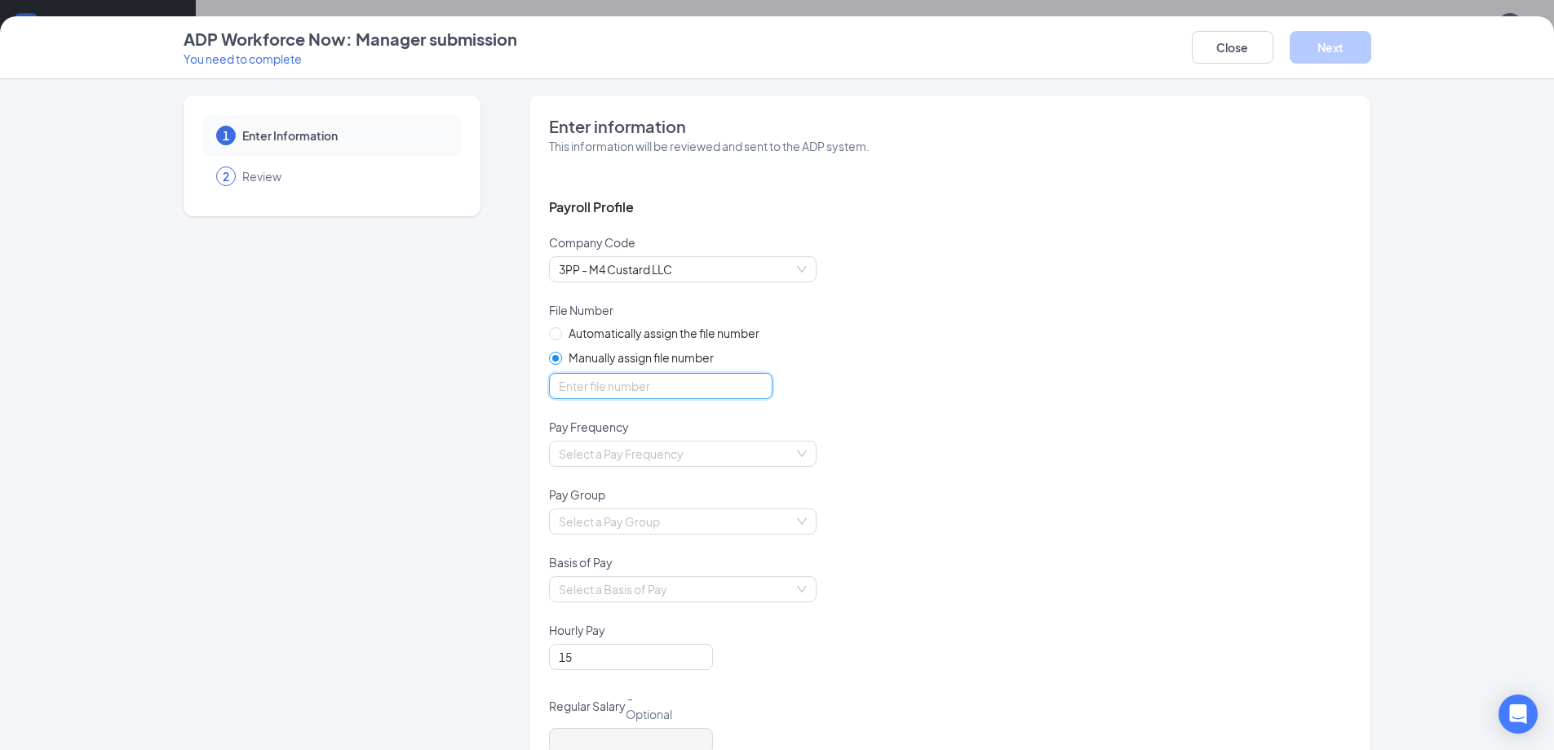
click at [625, 396] on input "optional_short_text" at bounding box center [661, 386] width 224 height 26
click at [886, 347] on div "Automatically assign the file number Manually assign file number" at bounding box center [950, 371] width 802 height 95
click at [675, 383] on input "optional_short_text" at bounding box center [661, 386] width 224 height 26
type input "376312"
click at [852, 419] on div "Pay Frequency" at bounding box center [950, 430] width 802 height 22
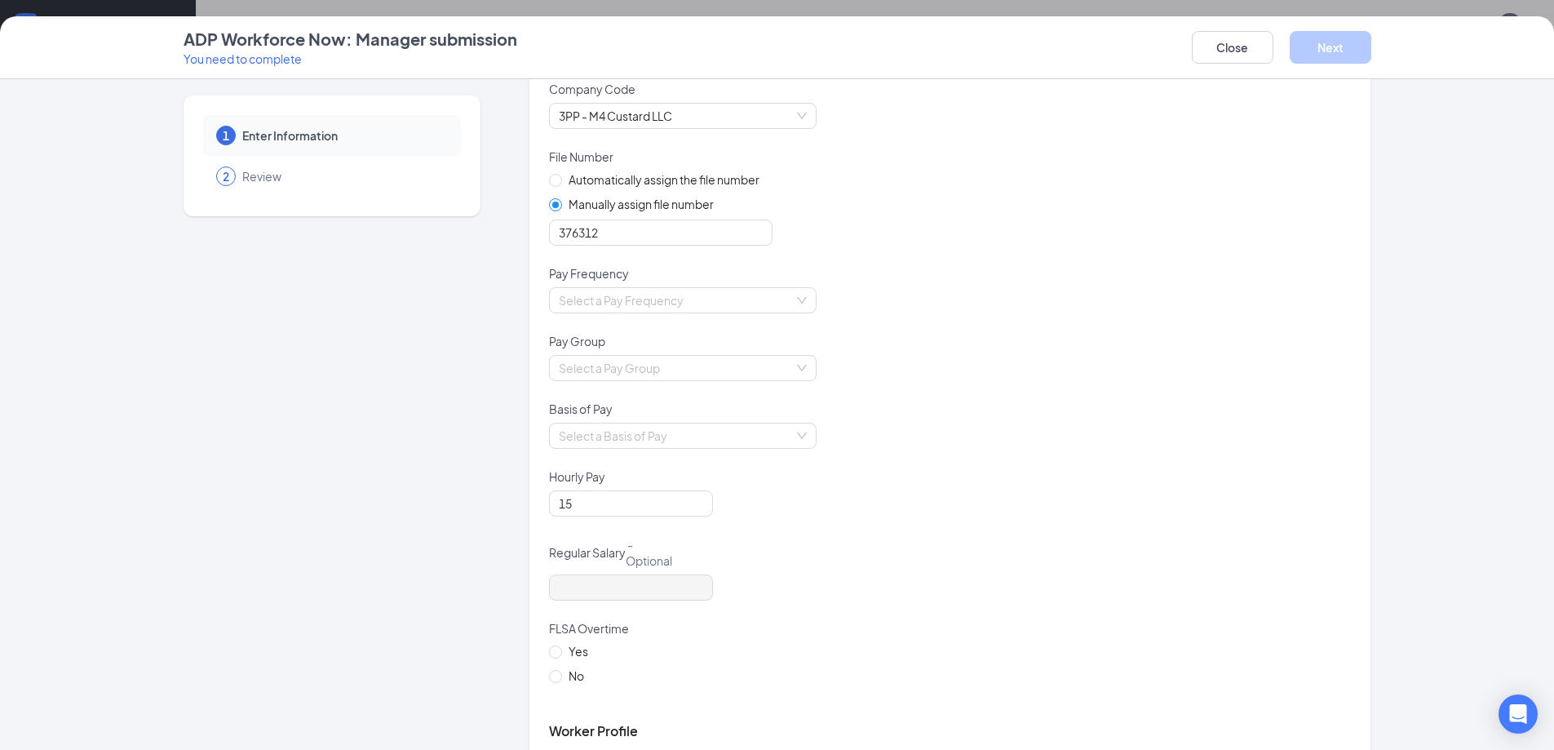
scroll to position [163, 0]
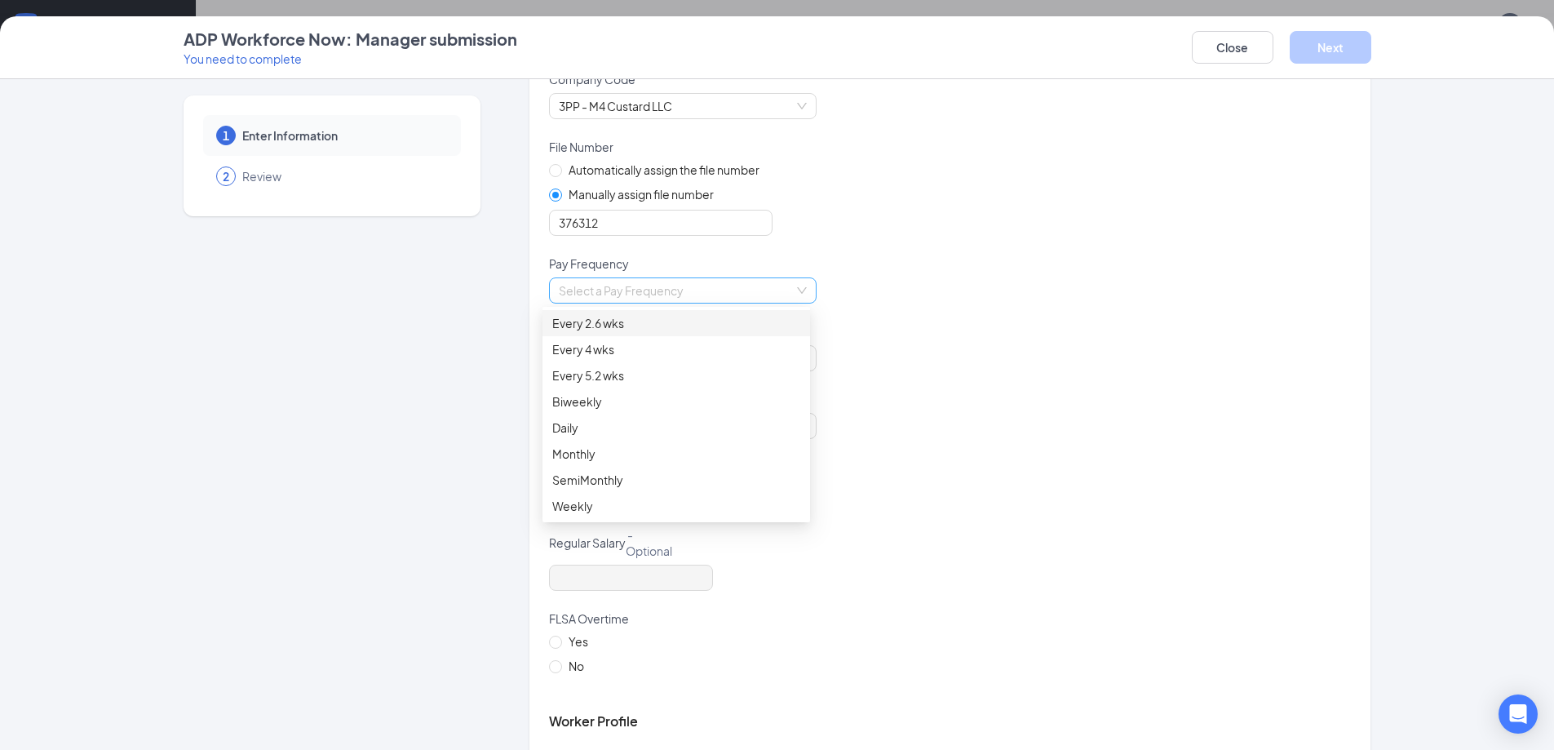
click at [795, 291] on div "Select a Pay Frequency" at bounding box center [683, 290] width 268 height 26
click at [679, 402] on div "Biweekly" at bounding box center [676, 401] width 248 height 18
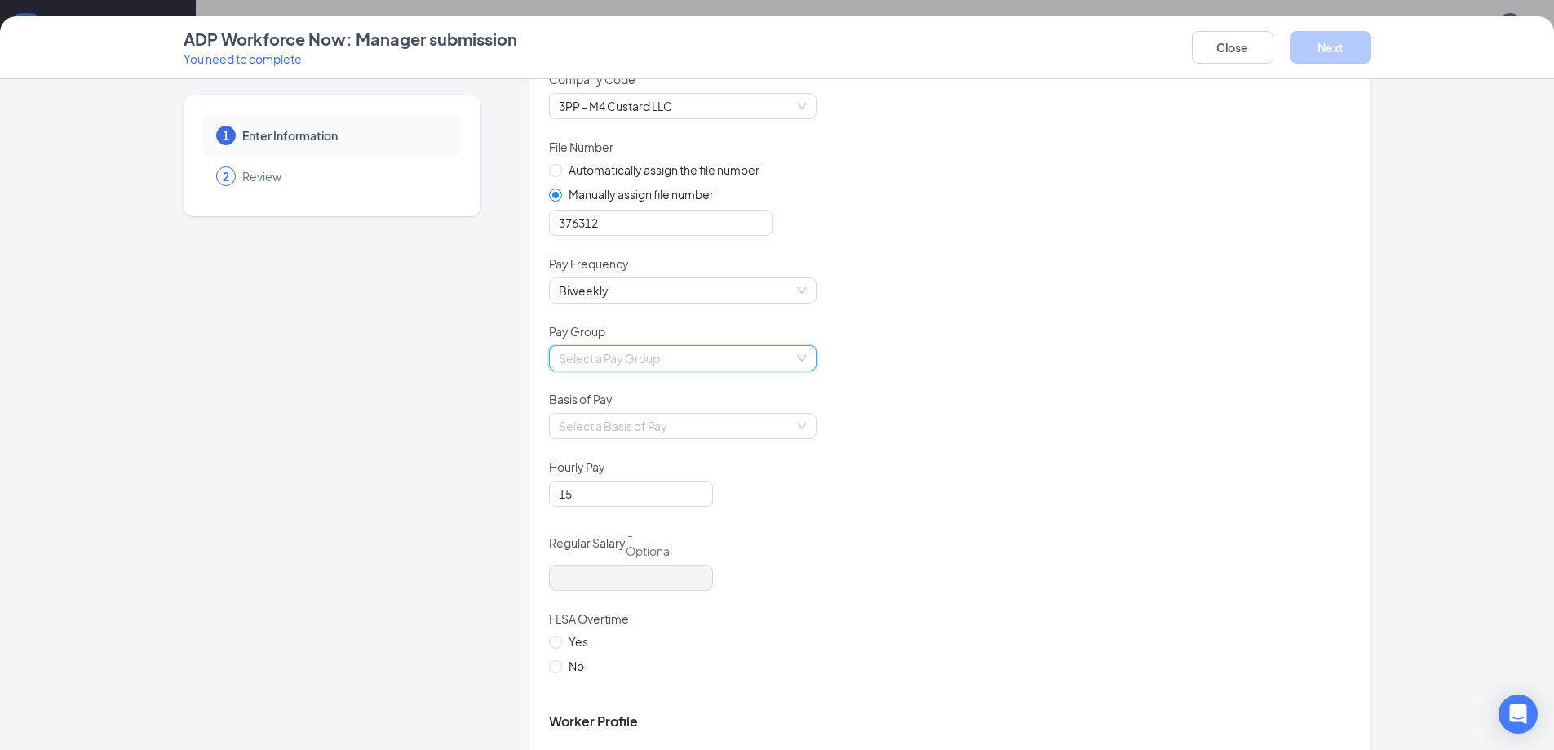
click at [677, 366] on input "search" at bounding box center [677, 358] width 237 height 24
click at [681, 388] on div "Use Period End Date 1 on checks" at bounding box center [676, 391] width 248 height 18
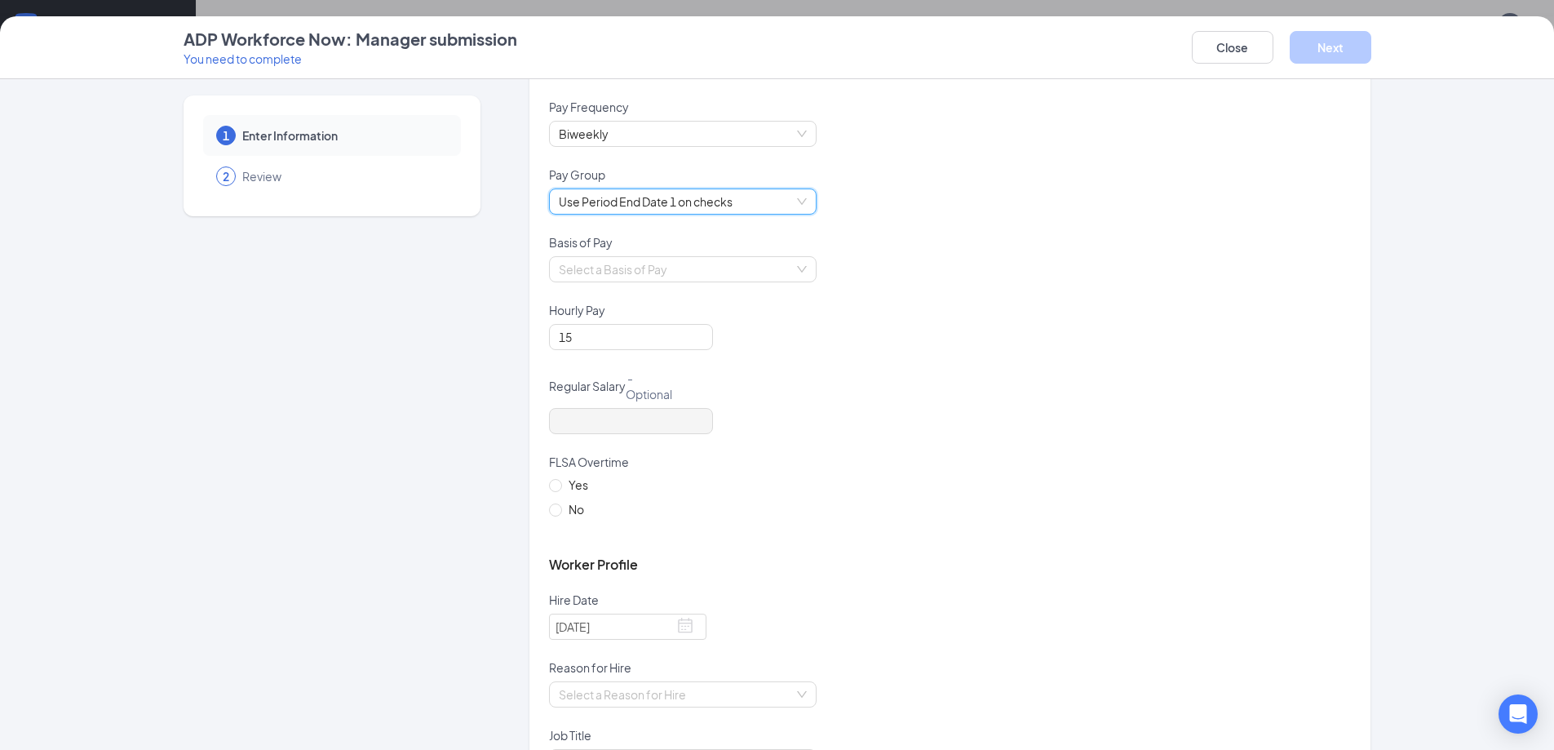
scroll to position [326, 0]
click at [702, 260] on input "search" at bounding box center [677, 262] width 237 height 24
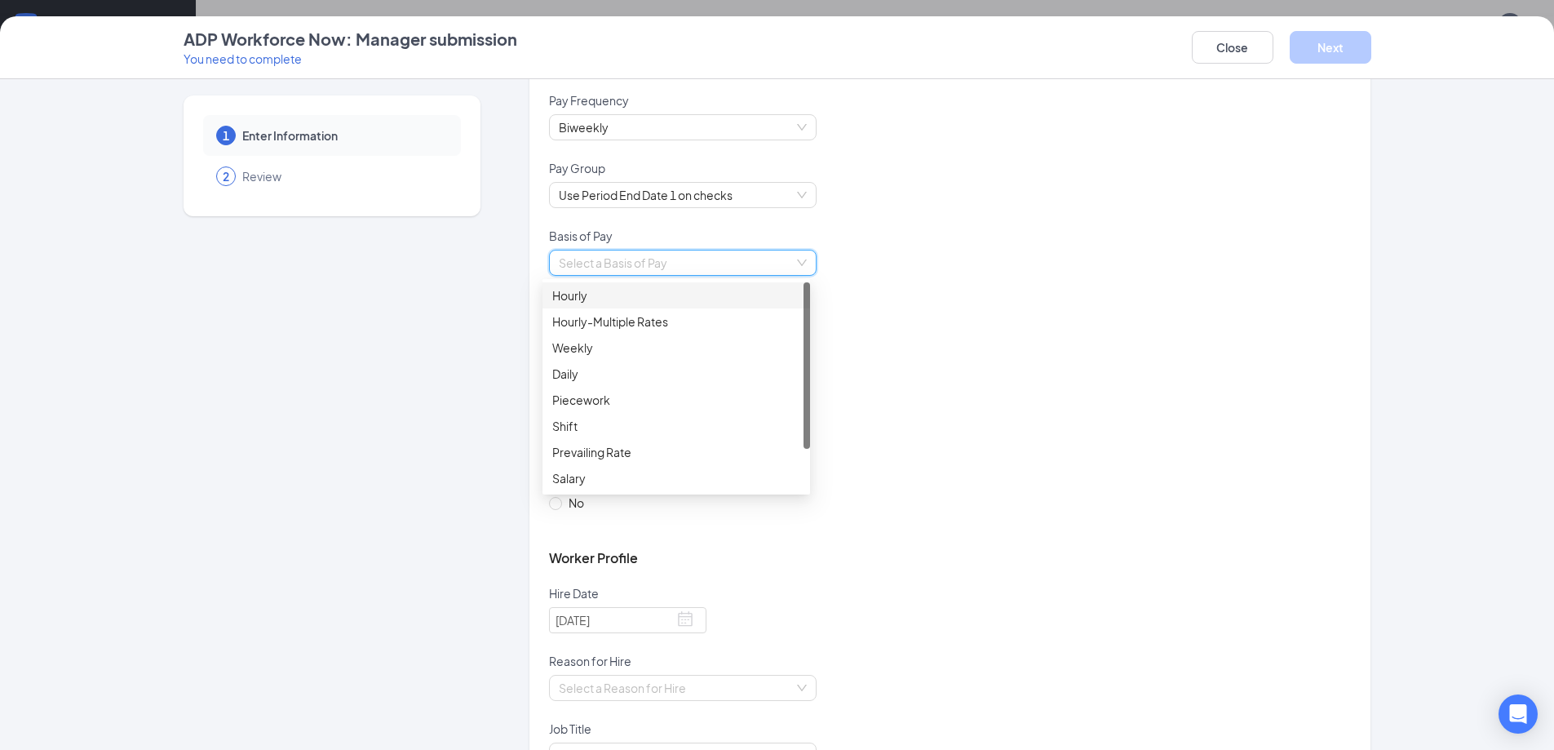
click at [703, 302] on div "Hourly" at bounding box center [676, 295] width 248 height 18
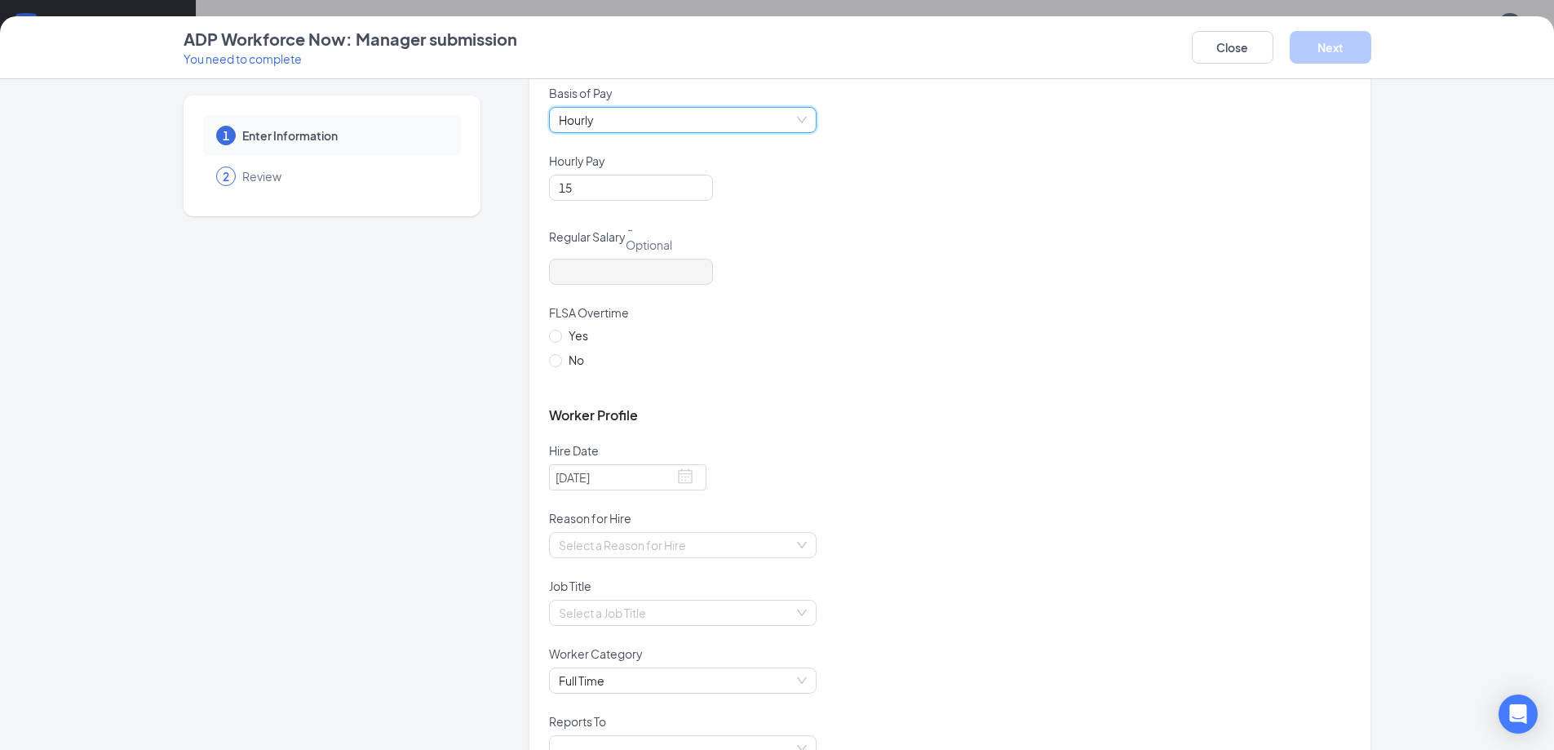
scroll to position [571, 0]
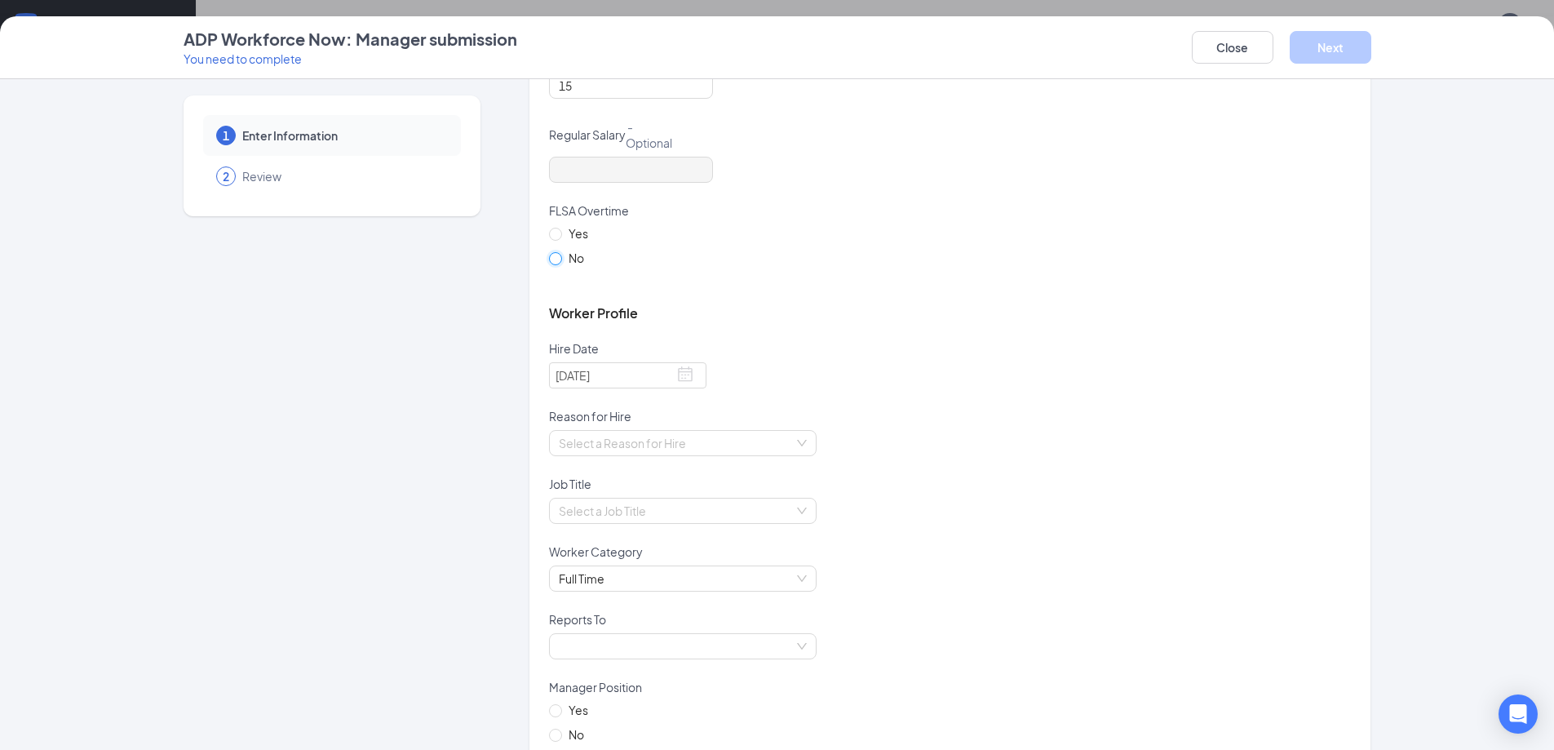
click at [554, 258] on input "No" at bounding box center [554, 257] width 11 height 11
radio input "true"
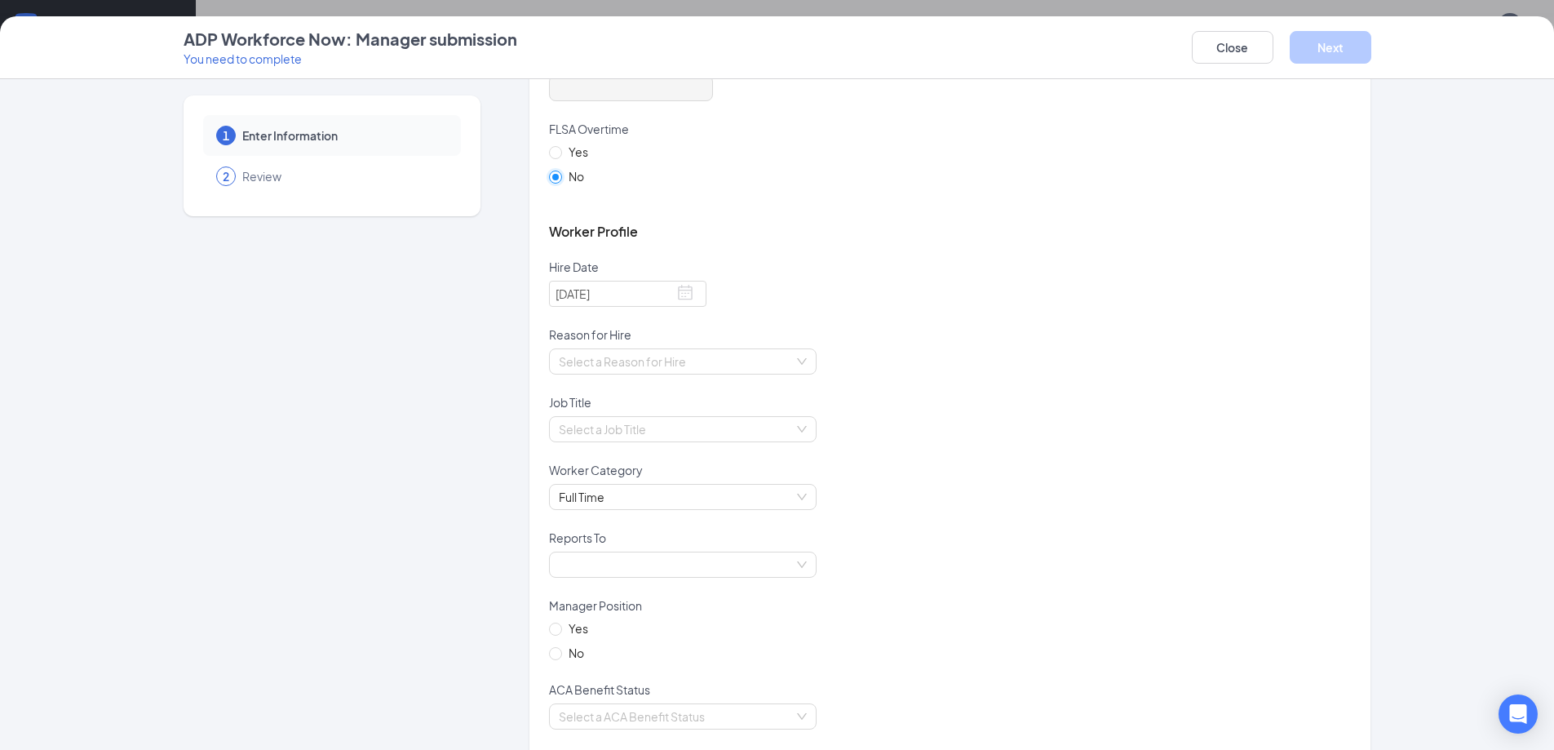
scroll to position [816, 0]
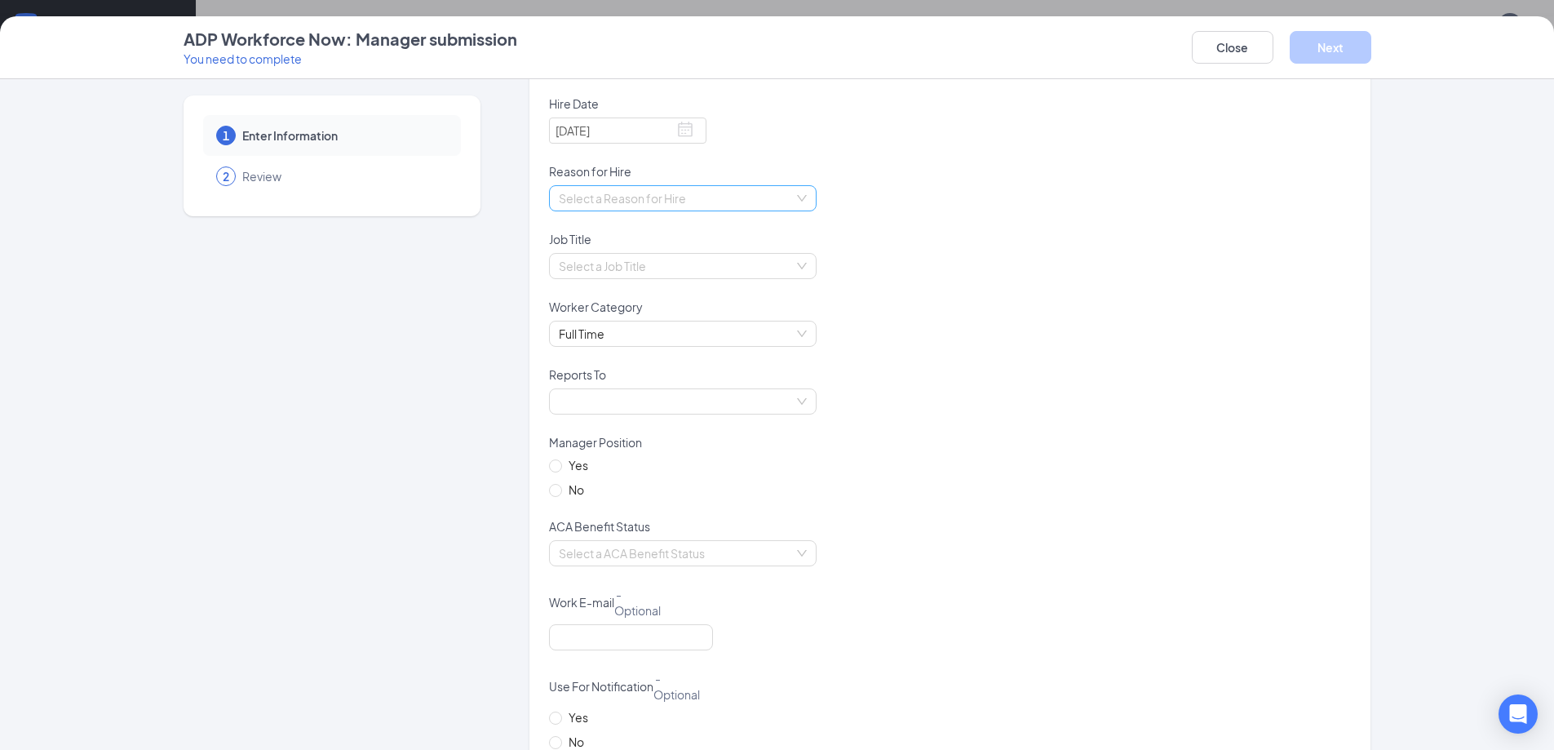
click at [746, 202] on input "search" at bounding box center [677, 198] width 237 height 24
click at [719, 263] on div "New Position" at bounding box center [676, 257] width 248 height 18
click at [719, 263] on input "search" at bounding box center [677, 266] width 237 height 24
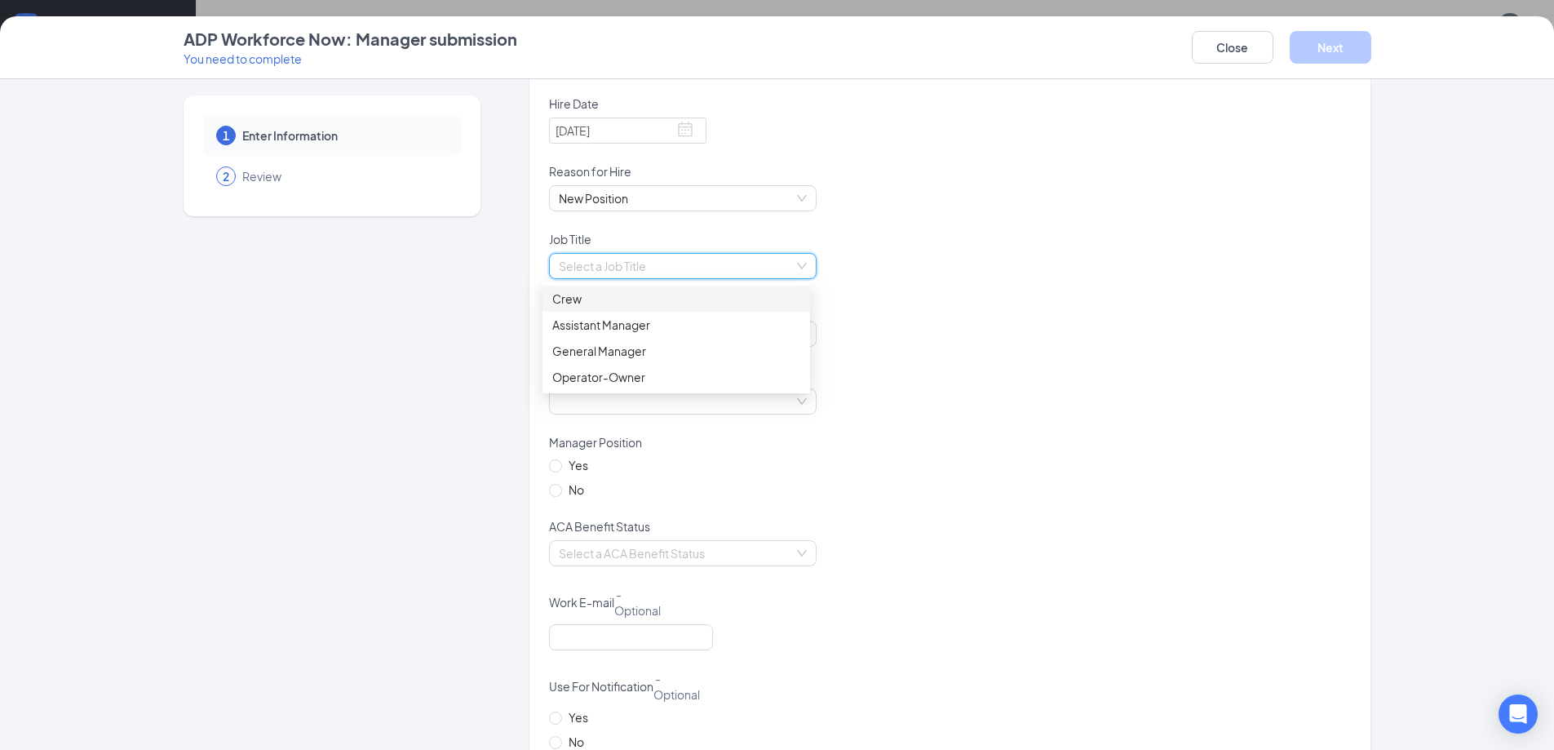
click at [715, 301] on div "Crew" at bounding box center [676, 299] width 248 height 18
click at [716, 394] on span at bounding box center [683, 401] width 248 height 24
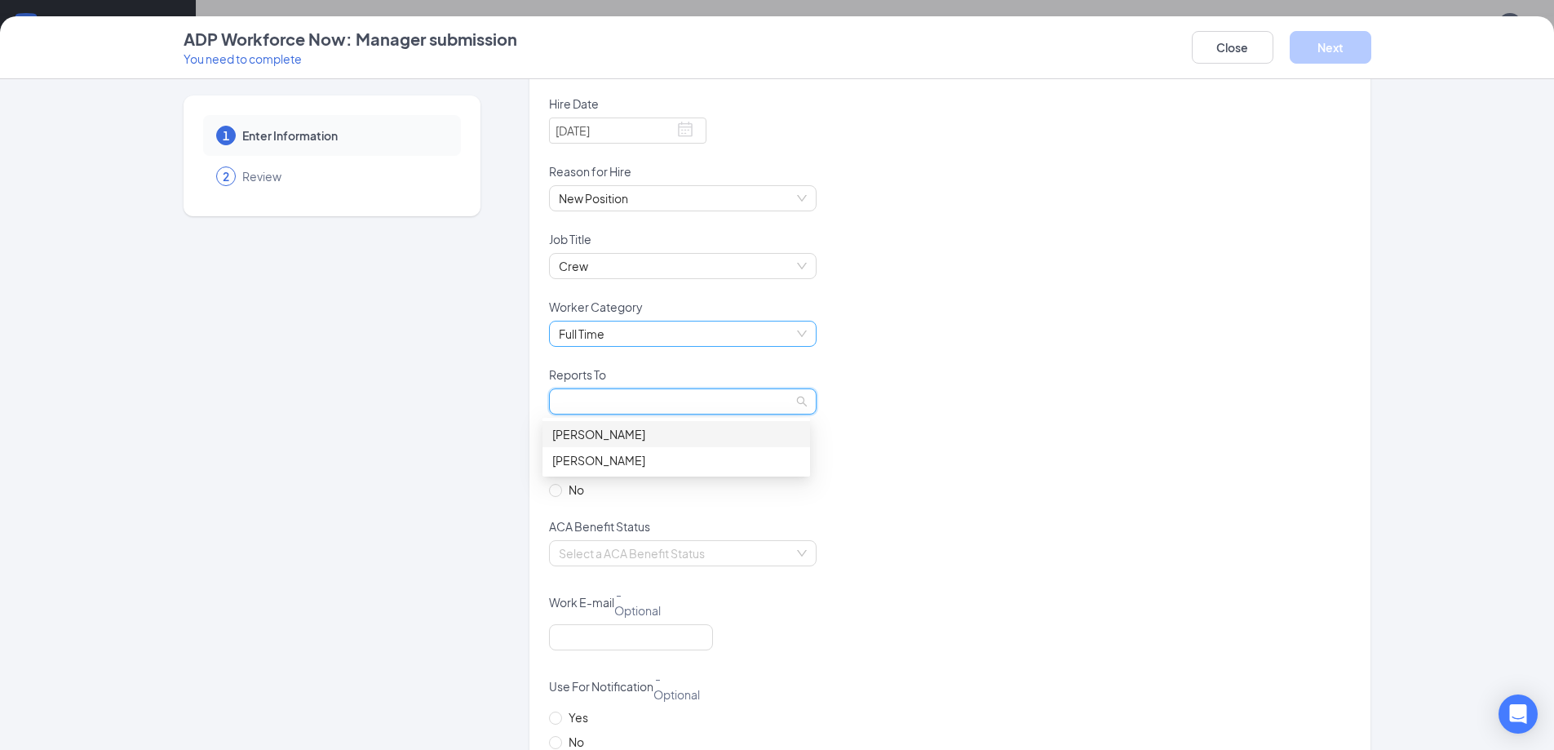
click at [724, 330] on span "Full Time" at bounding box center [683, 333] width 248 height 24
click at [702, 441] on div "Part Time" at bounding box center [676, 445] width 248 height 18
click at [711, 411] on span at bounding box center [683, 401] width 248 height 24
click at [701, 461] on div "[PERSON_NAME]" at bounding box center [676, 460] width 248 height 18
click at [918, 416] on div "[PERSON_NAME] M [PERSON_NAME]" at bounding box center [950, 411] width 802 height 46
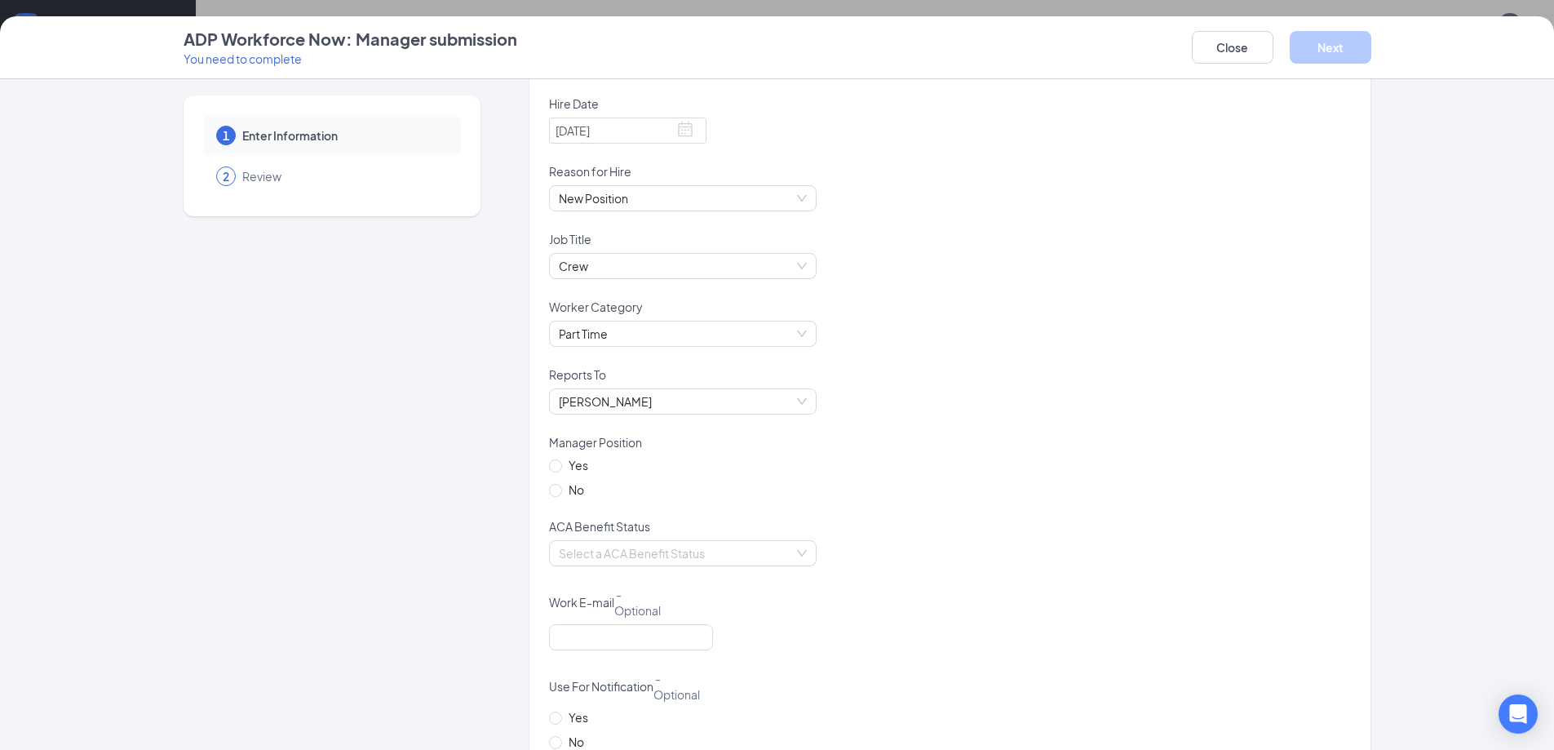
scroll to position [979, 0]
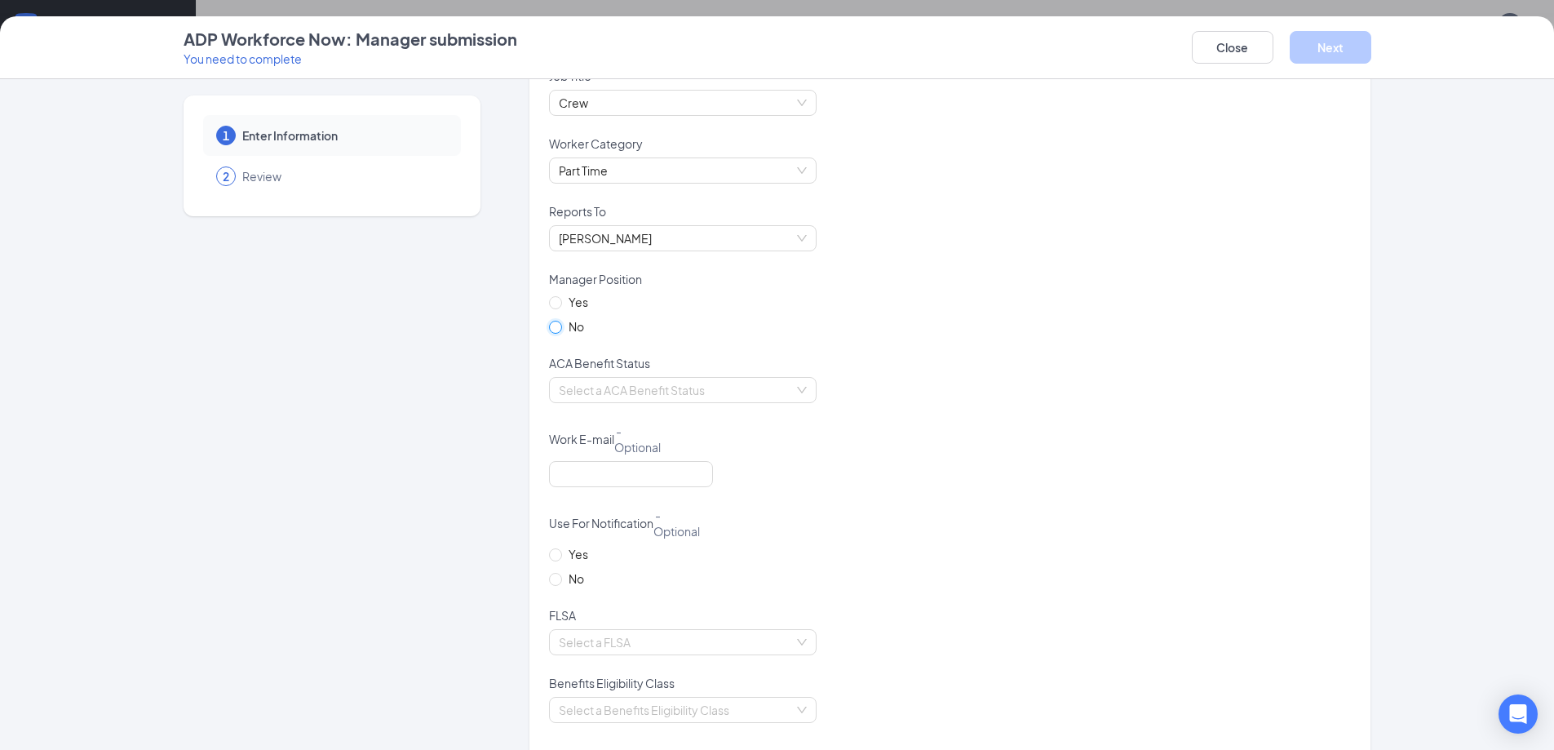
click at [549, 330] on input "No" at bounding box center [554, 326] width 11 height 11
radio input "true"
click at [794, 397] on div "Select a ACA Benefit Status" at bounding box center [683, 390] width 268 height 26
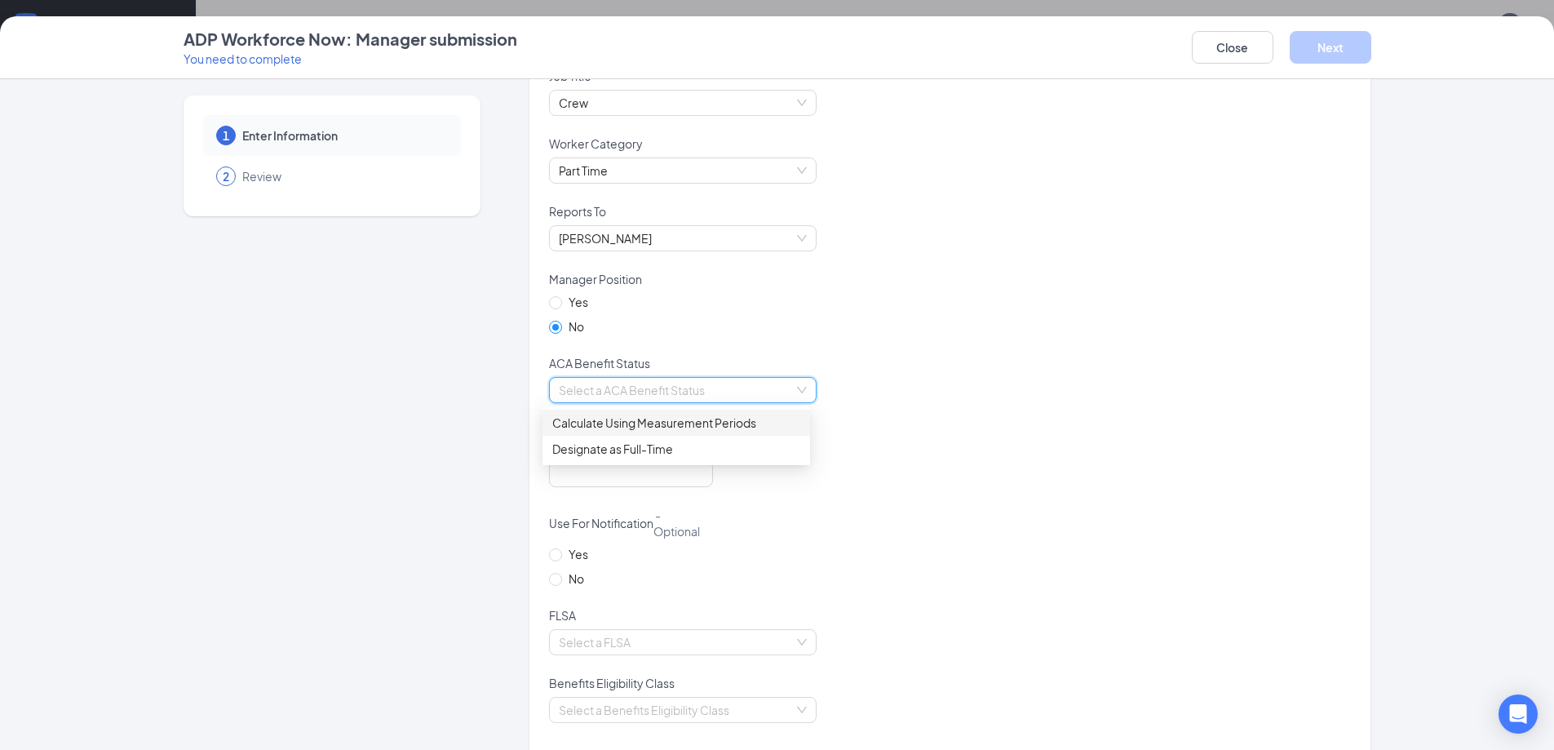
click at [739, 428] on div "Calculate Using Measurement Periods" at bounding box center [676, 423] width 248 height 18
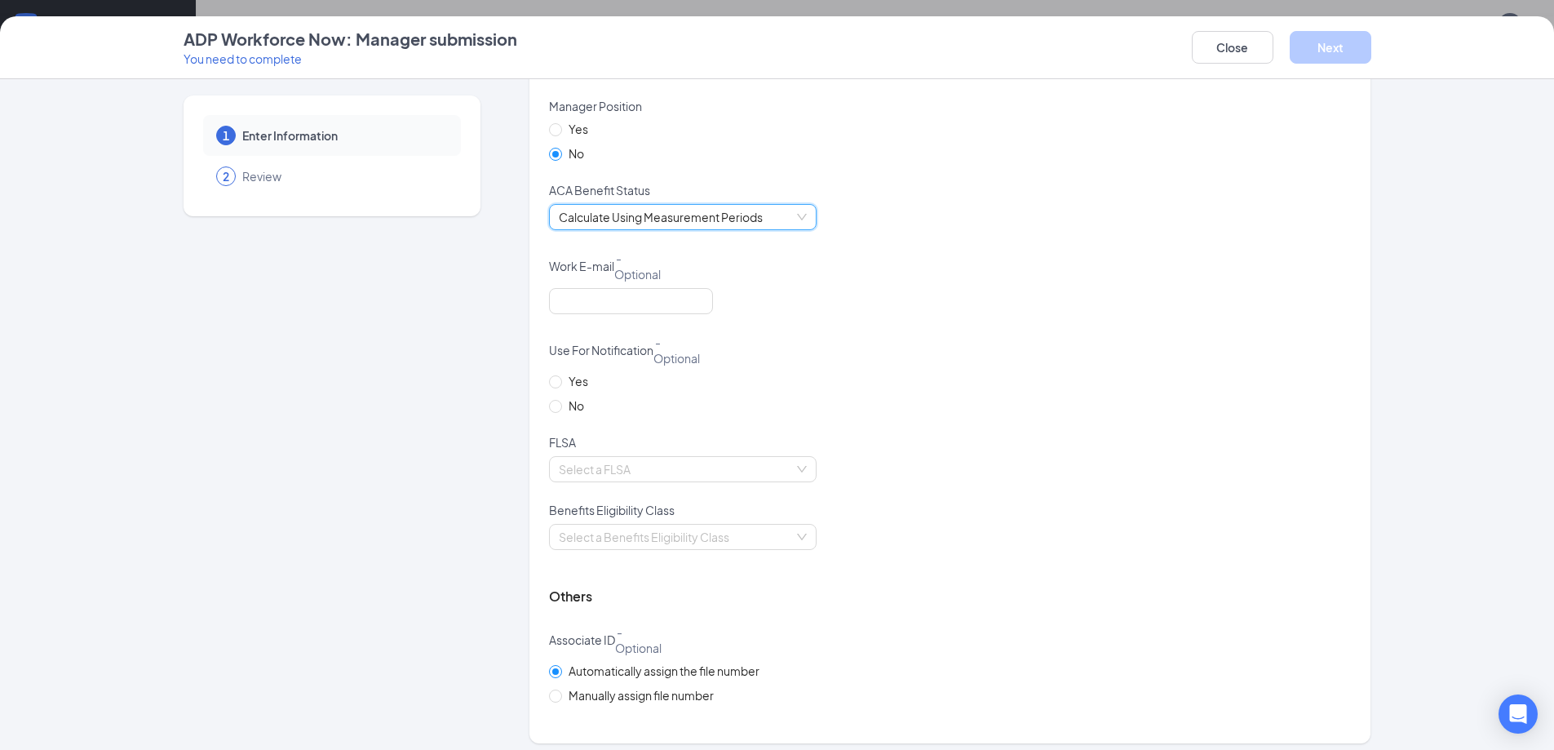
scroll to position [1162, 0]
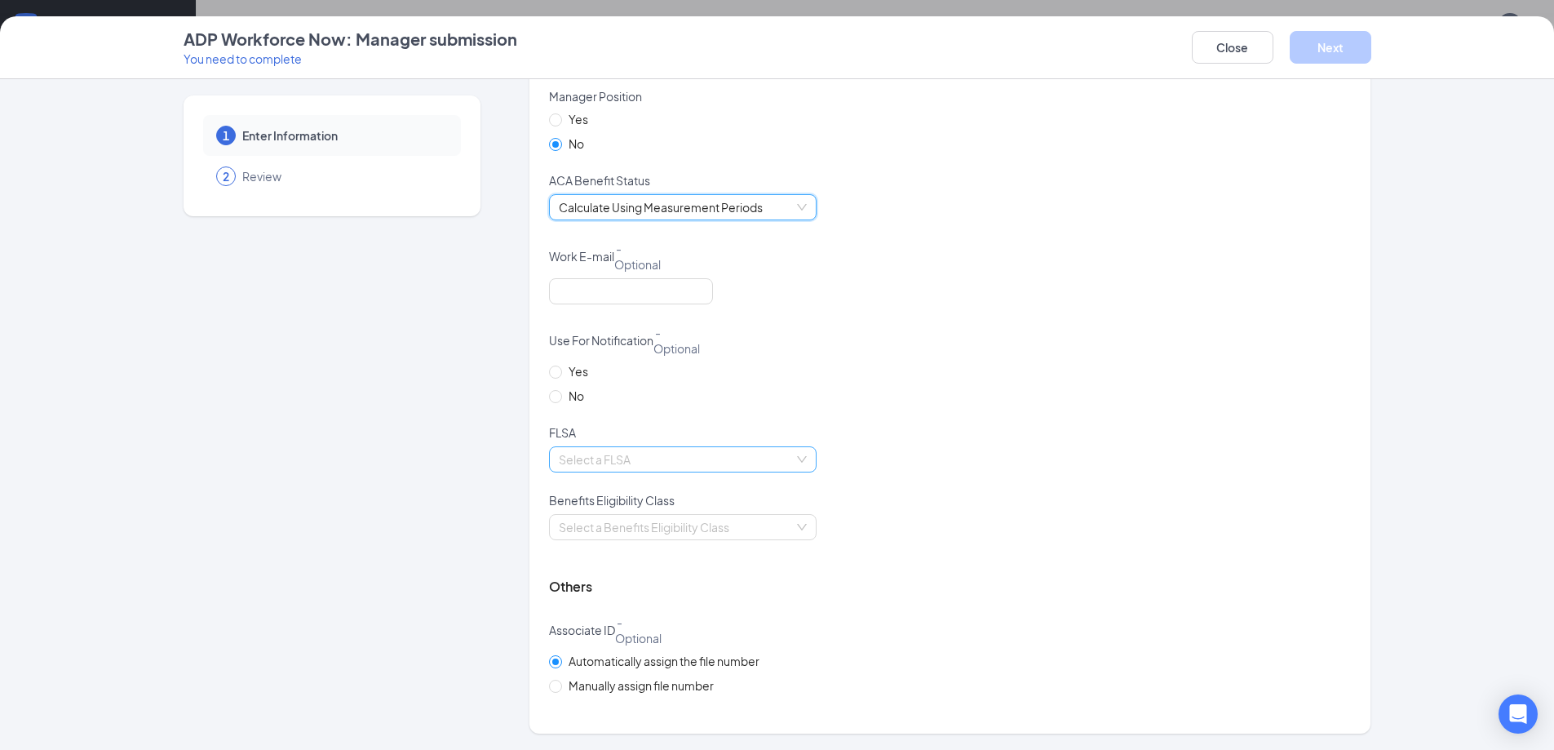
click at [787, 470] on input "search" at bounding box center [677, 459] width 237 height 24
click at [728, 515] on div "Non-exempt" at bounding box center [676, 518] width 248 height 18
click at [662, 522] on input "search" at bounding box center [677, 527] width 237 height 24
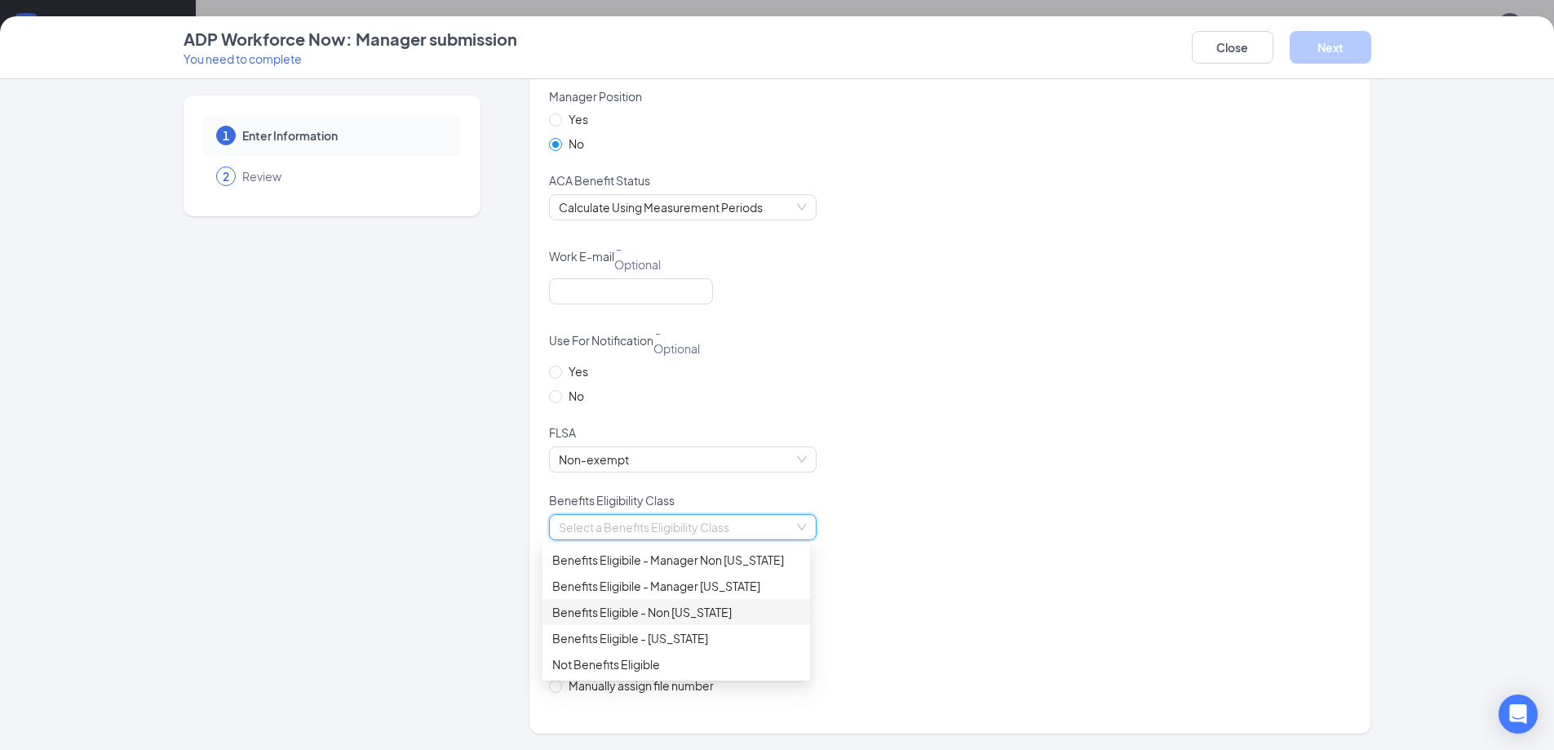
click at [672, 618] on div "Benefits Eligible - Non [US_STATE]" at bounding box center [676, 612] width 248 height 18
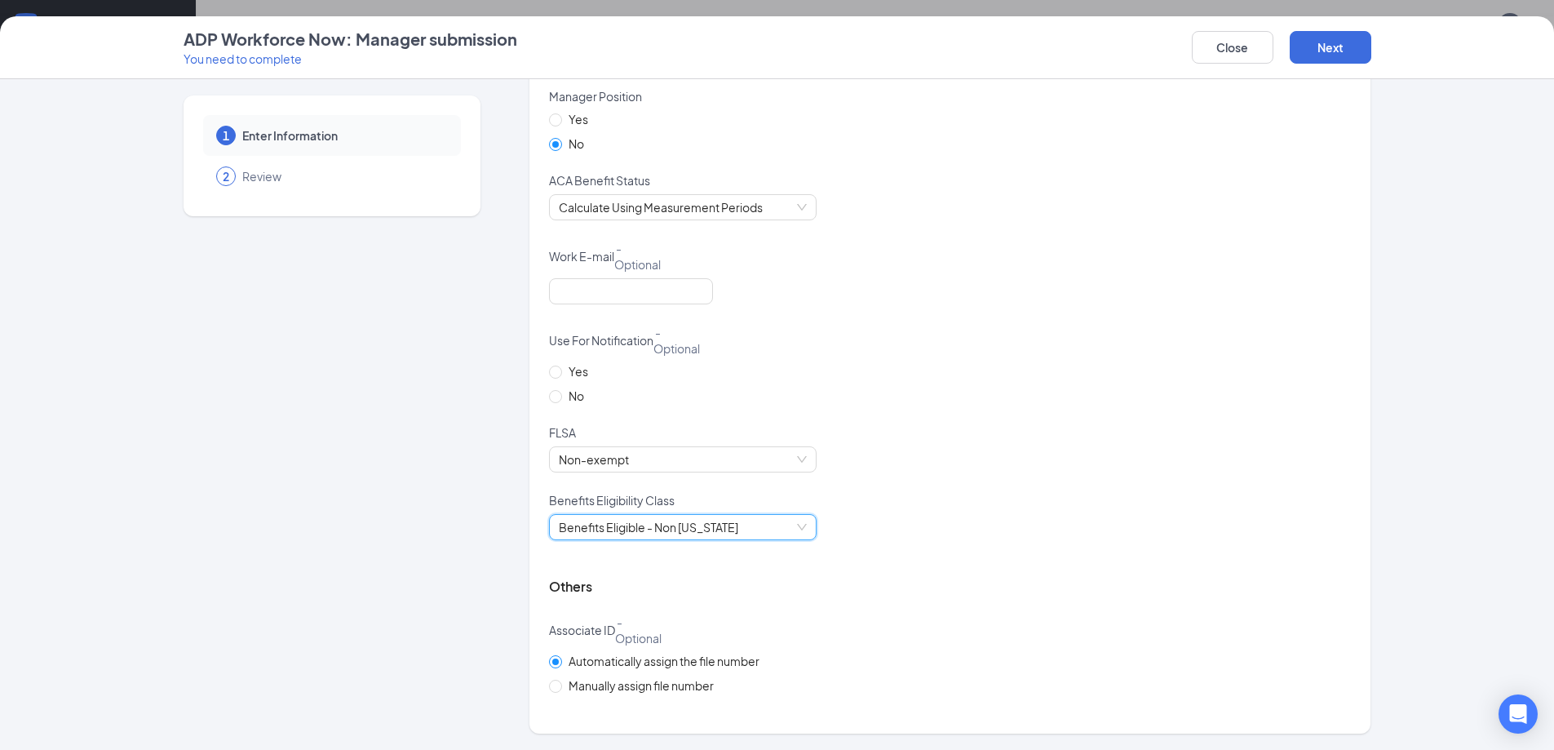
click at [914, 510] on div "Benefits Eligibility Class" at bounding box center [950, 503] width 802 height 22
click at [1316, 51] on button "Next" at bounding box center [1331, 47] width 82 height 33
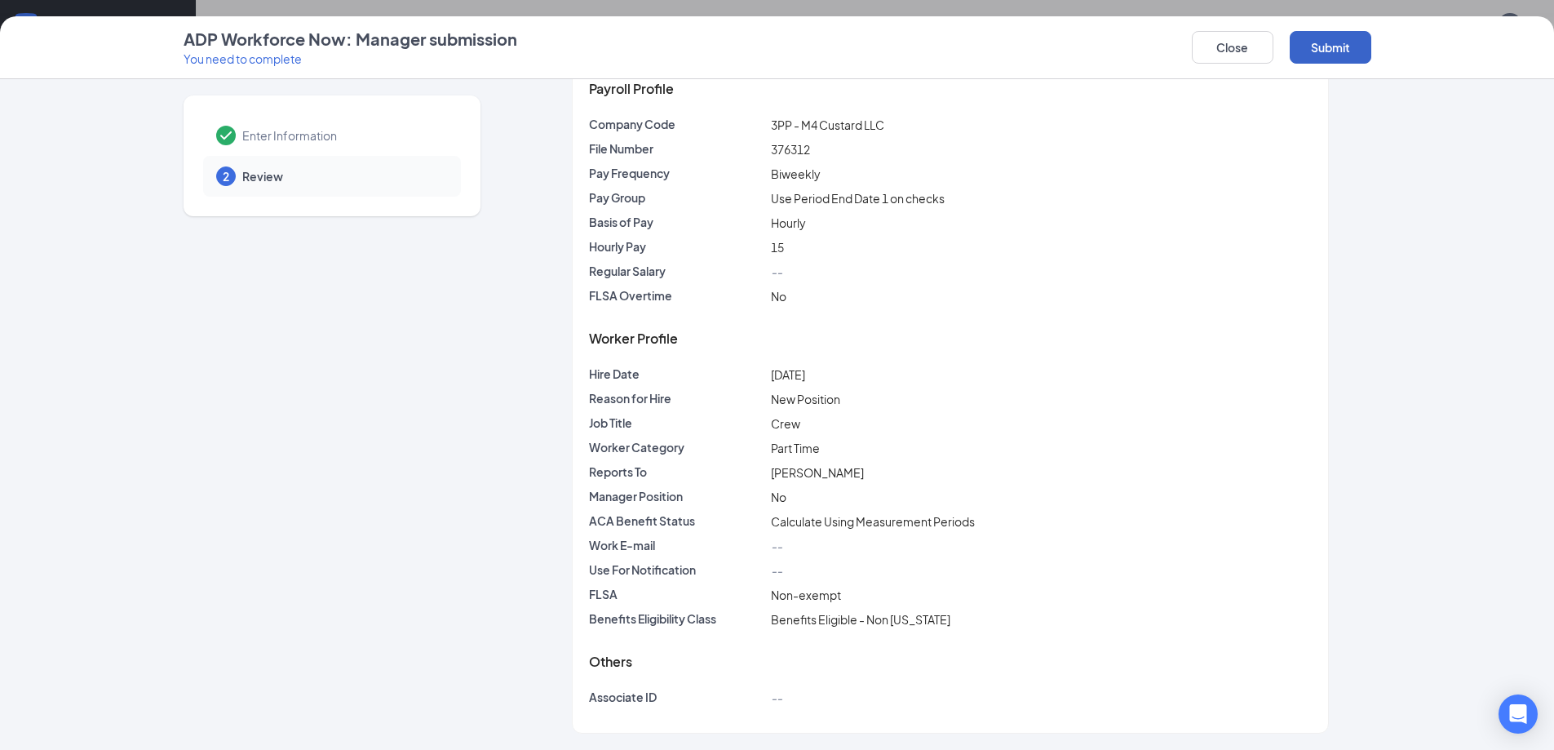
scroll to position [86, 0]
click at [1332, 57] on button "Submit" at bounding box center [1331, 47] width 82 height 33
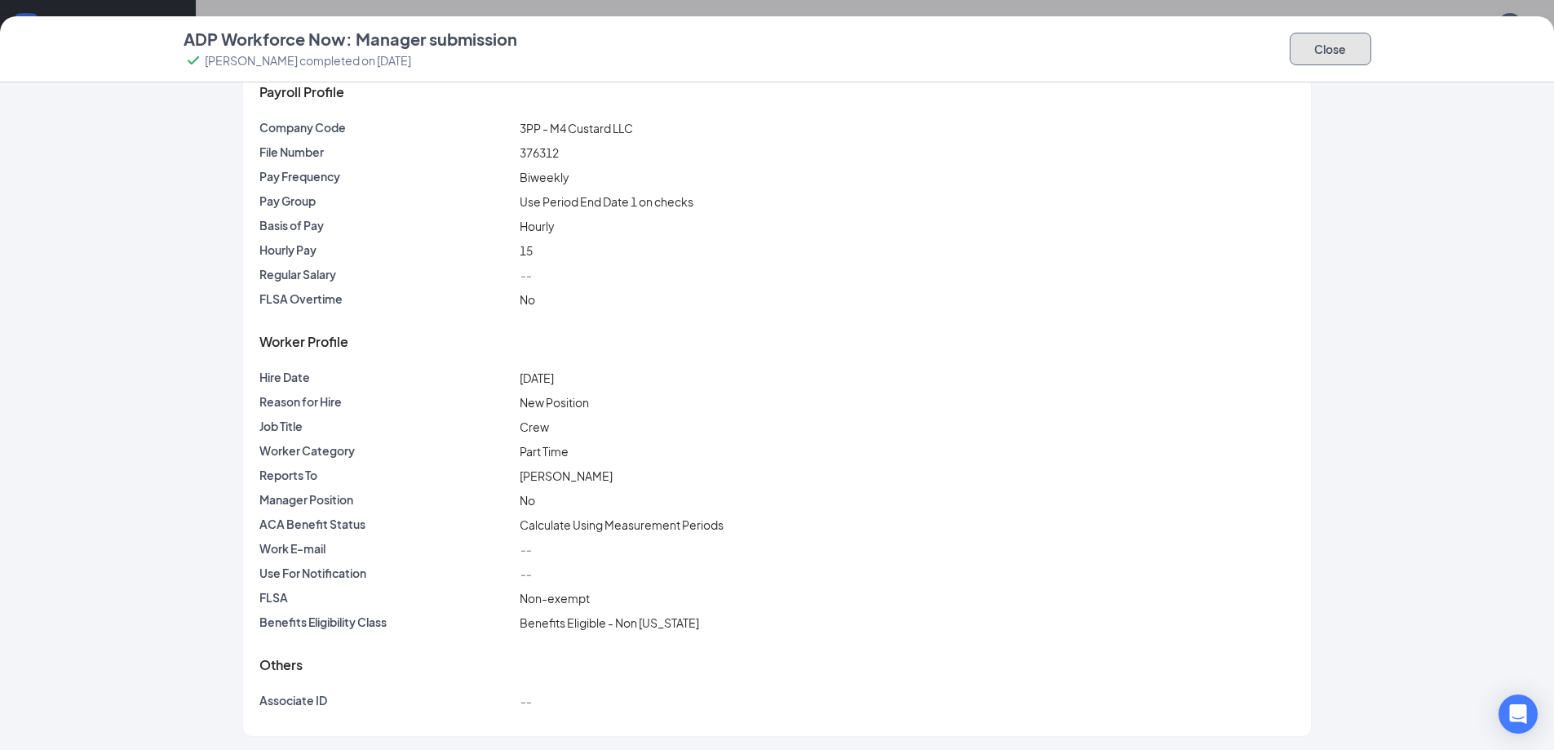
click at [1337, 34] on button "Close" at bounding box center [1331, 49] width 82 height 33
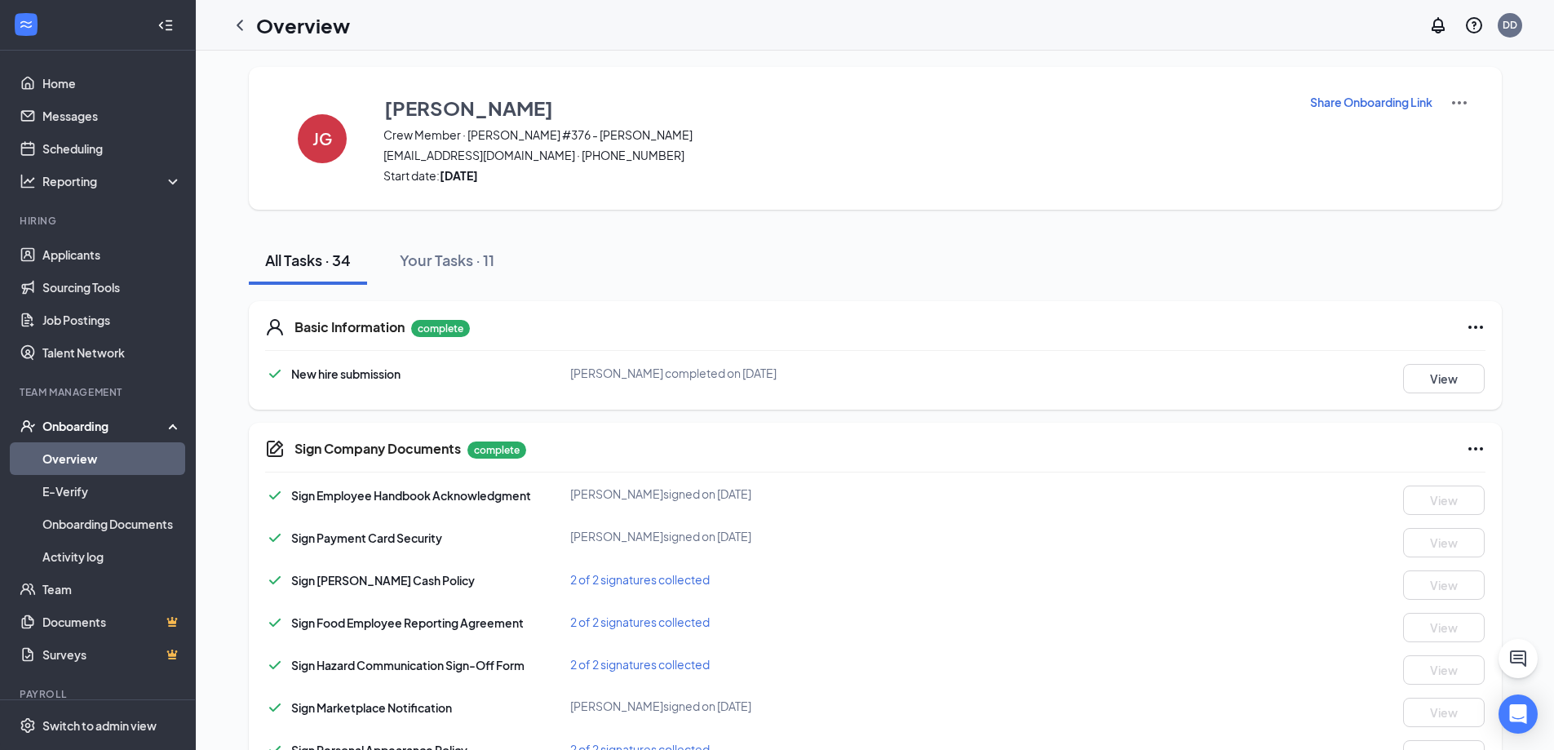
scroll to position [0, 0]
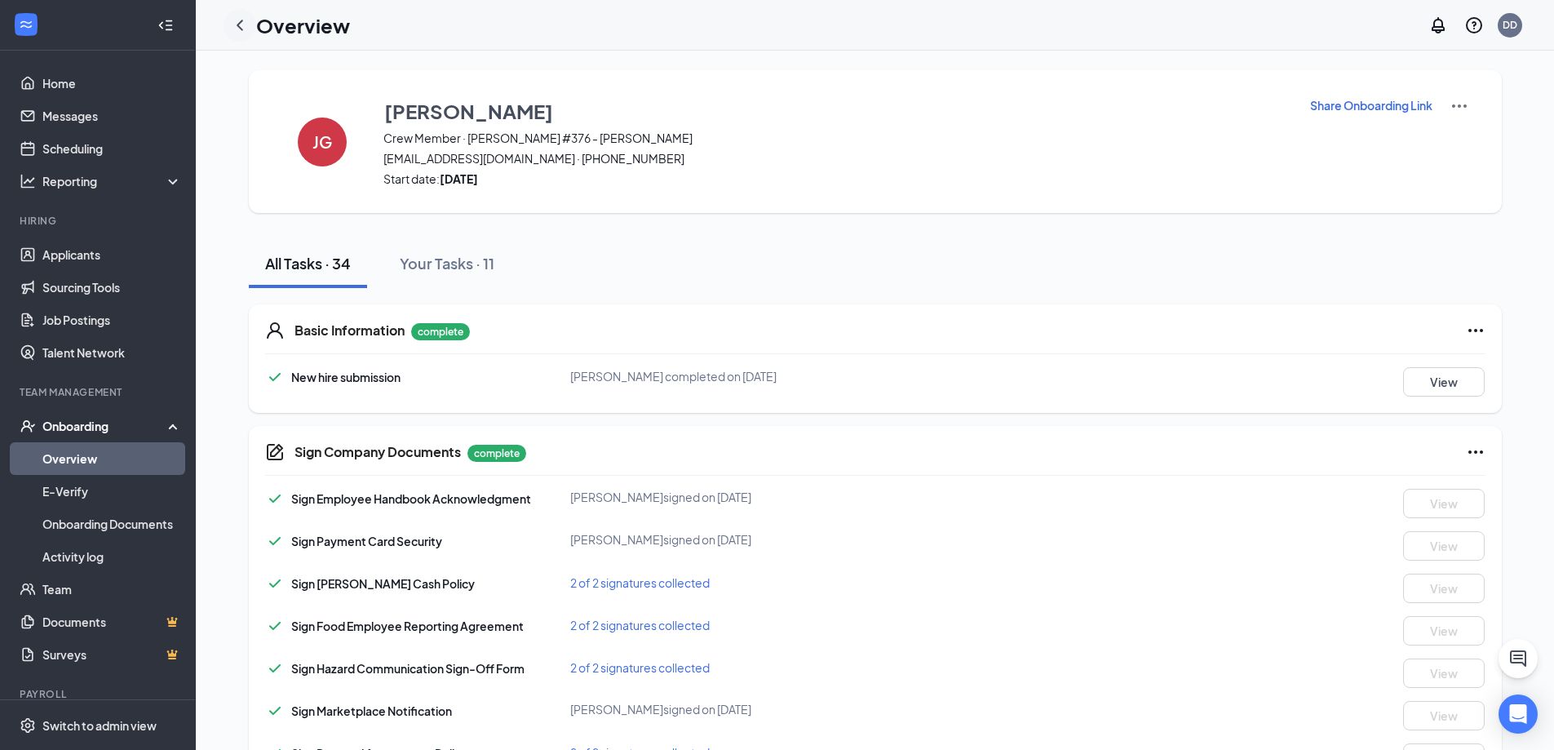
click at [248, 30] on icon "ChevronLeft" at bounding box center [240, 26] width 20 height 20
